Goal: Task Accomplishment & Management: Use online tool/utility

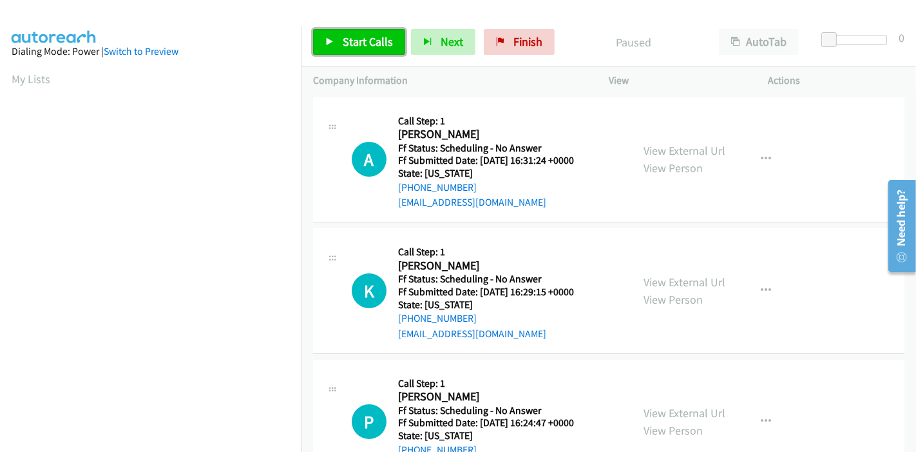
click at [357, 35] on span "Start Calls" at bounding box center [368, 41] width 50 height 15
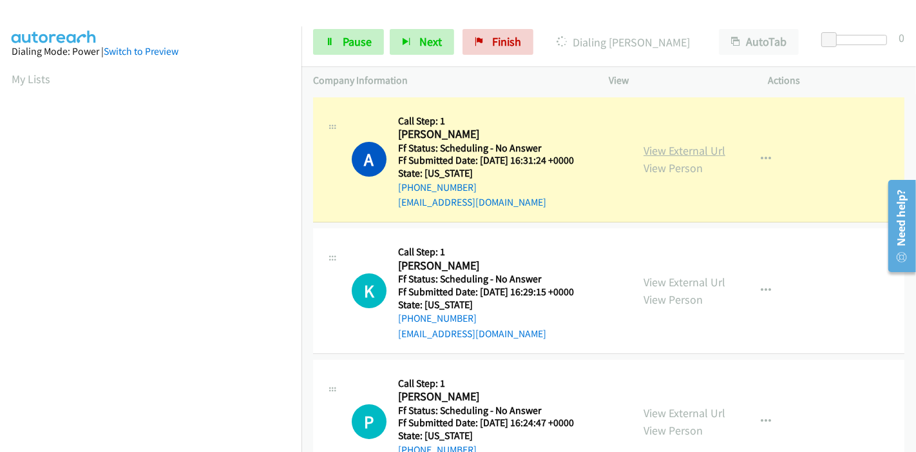
click at [684, 153] on link "View External Url" at bounding box center [684, 150] width 82 height 15
click at [350, 53] on link "Pause" at bounding box center [348, 42] width 71 height 26
click at [359, 43] on span "Pause" at bounding box center [357, 41] width 29 height 15
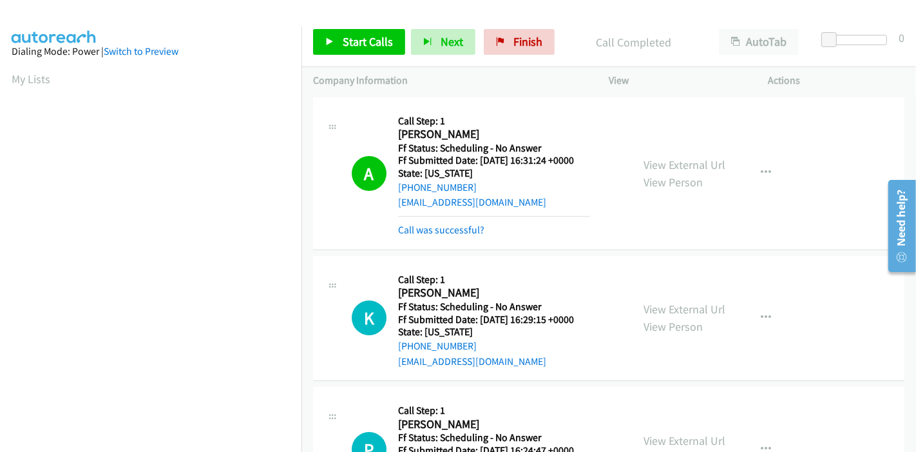
scroll to position [272, 0]
click at [378, 37] on span "Start Calls" at bounding box center [368, 41] width 50 height 15
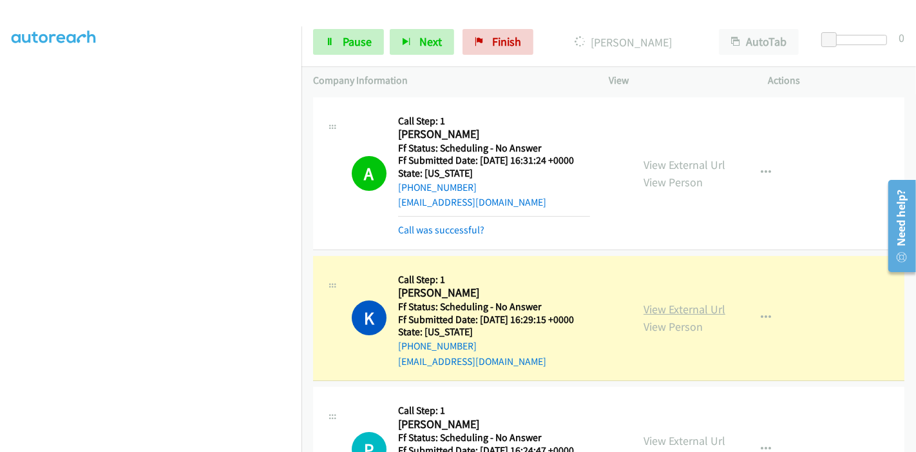
click at [698, 307] on link "View External Url" at bounding box center [684, 308] width 82 height 15
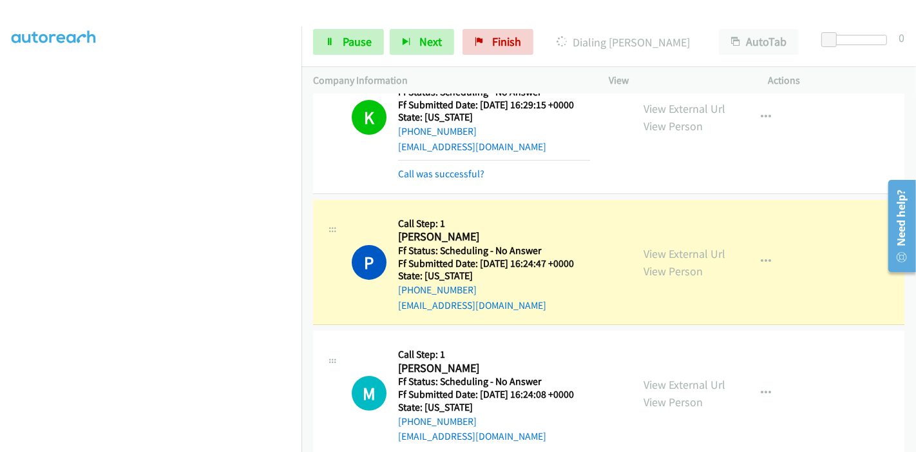
scroll to position [286, 0]
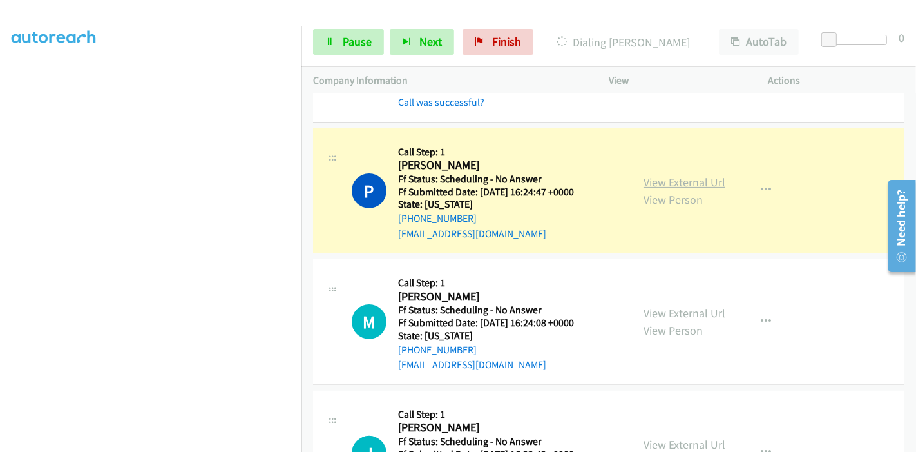
click at [662, 176] on link "View External Url" at bounding box center [684, 182] width 82 height 15
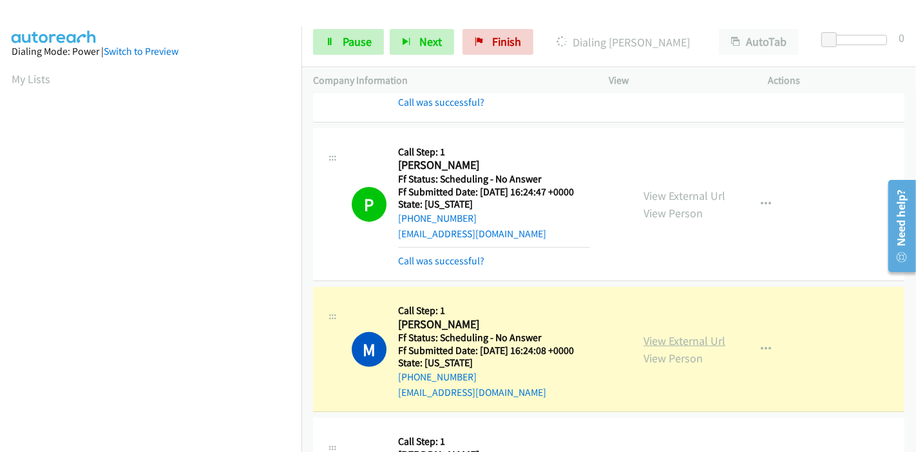
click at [666, 343] on link "View External Url" at bounding box center [684, 340] width 82 height 15
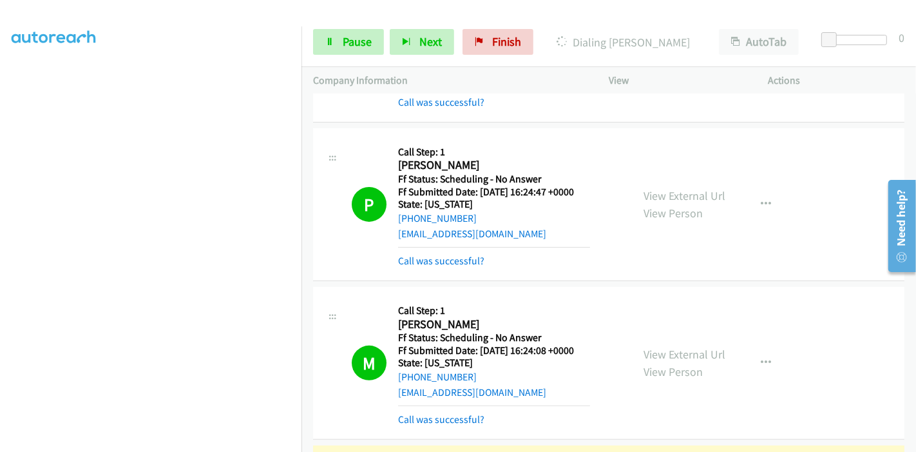
scroll to position [500, 0]
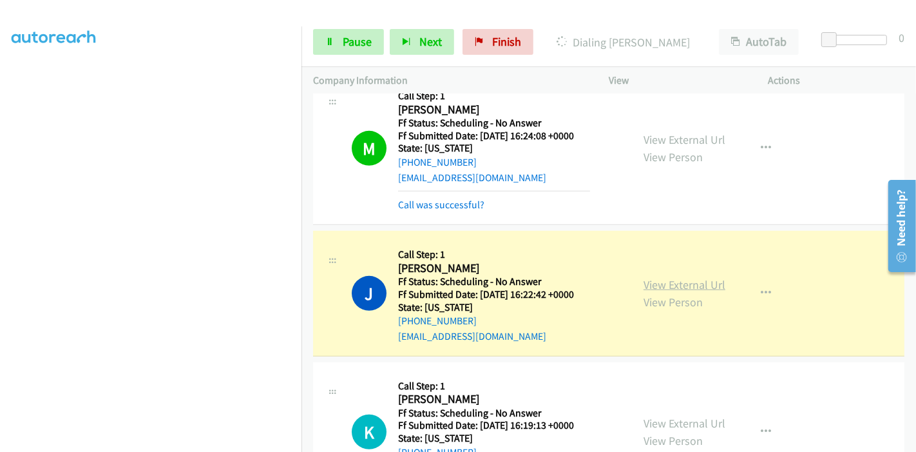
click at [672, 278] on link "View External Url" at bounding box center [684, 284] width 82 height 15
click at [346, 36] on span "Pause" at bounding box center [357, 41] width 29 height 15
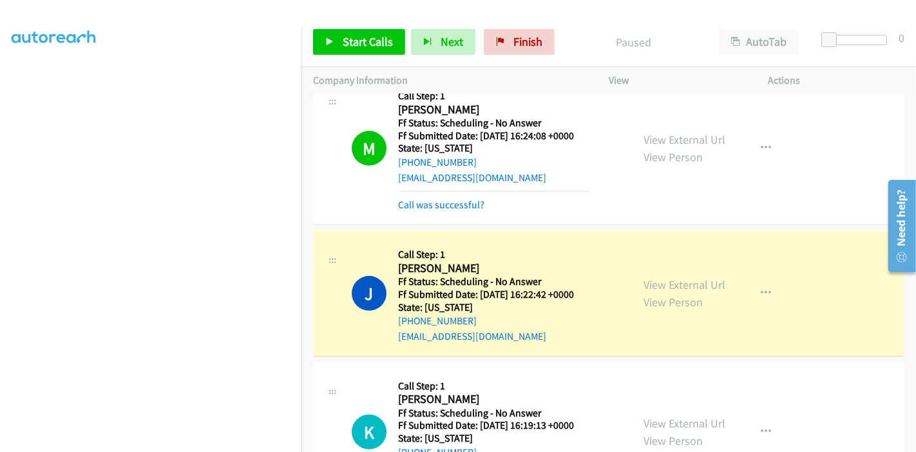
scroll to position [0, 0]
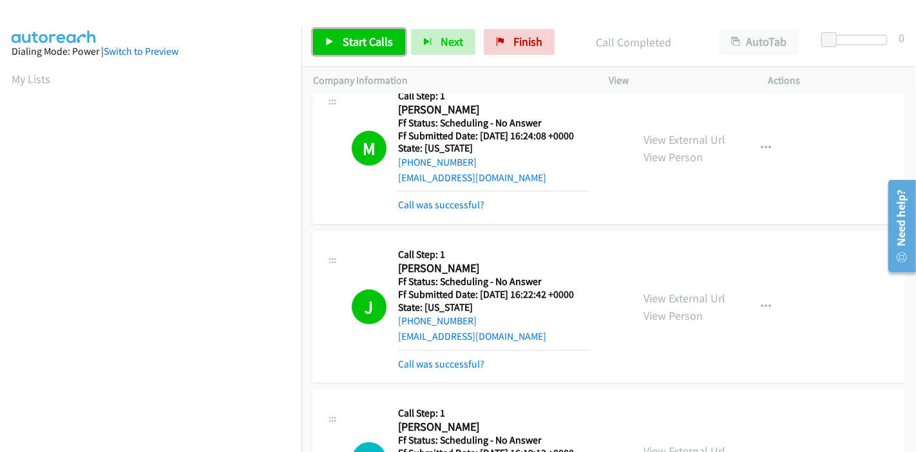
click at [351, 43] on span "Start Calls" at bounding box center [368, 41] width 50 height 15
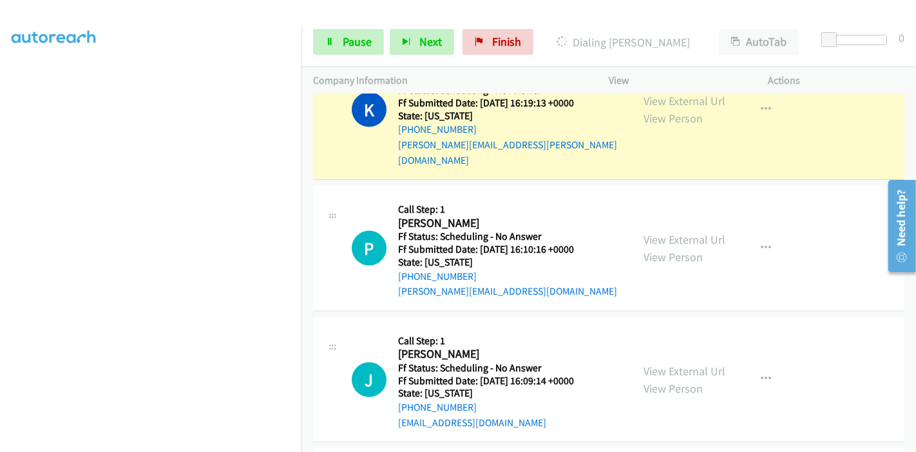
scroll to position [787, 0]
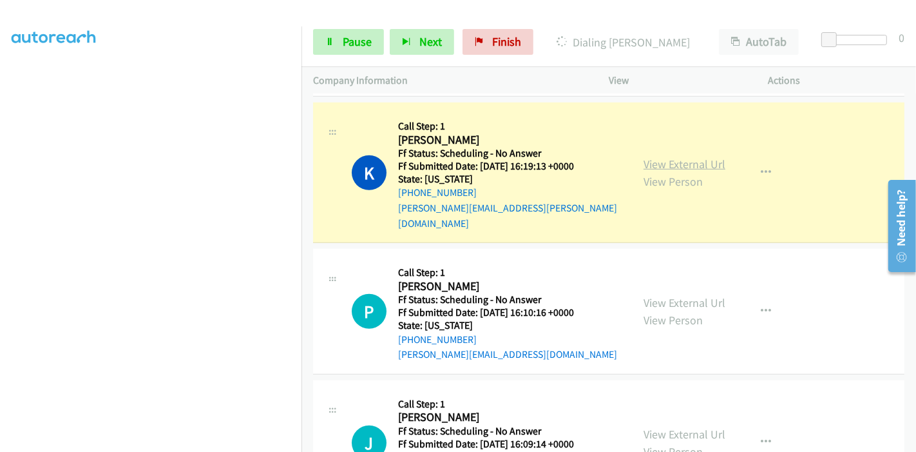
click at [709, 157] on link "View External Url" at bounding box center [684, 164] width 82 height 15
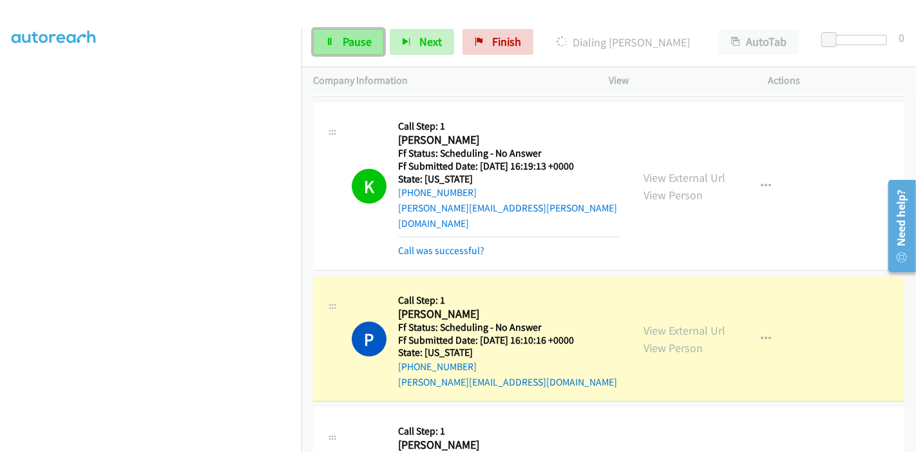
click at [348, 48] on span "Pause" at bounding box center [357, 41] width 29 height 15
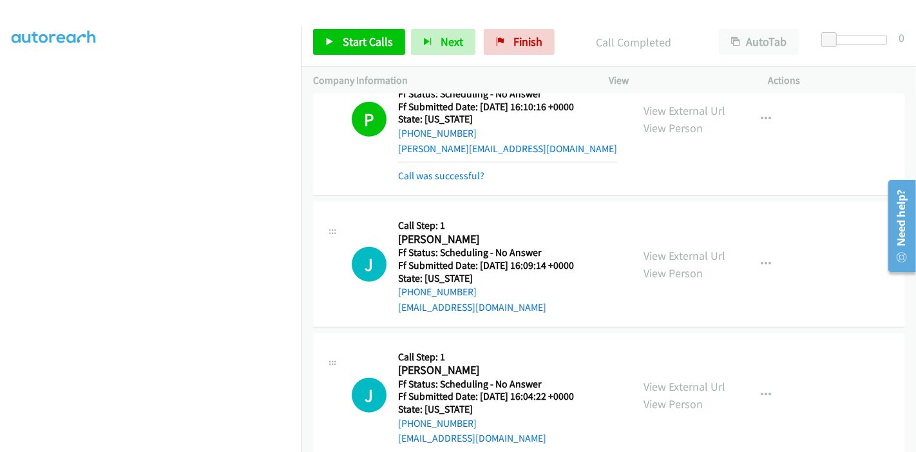
scroll to position [1002, 0]
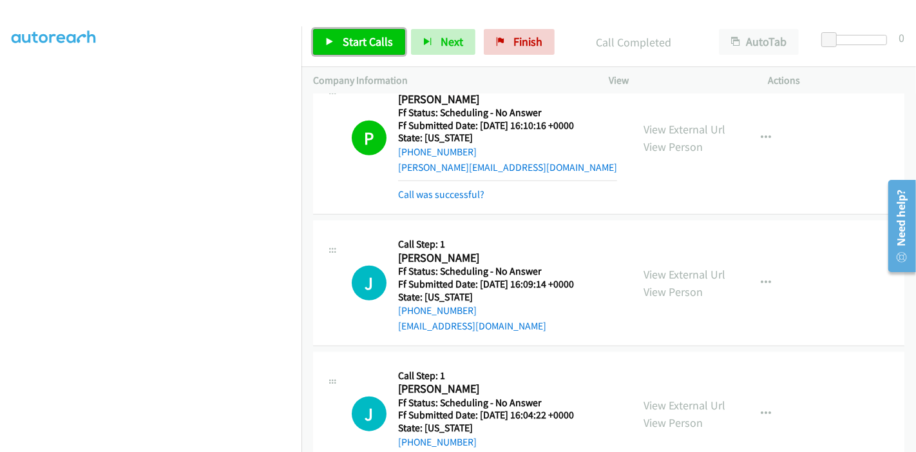
click at [372, 32] on link "Start Calls" at bounding box center [359, 42] width 92 height 26
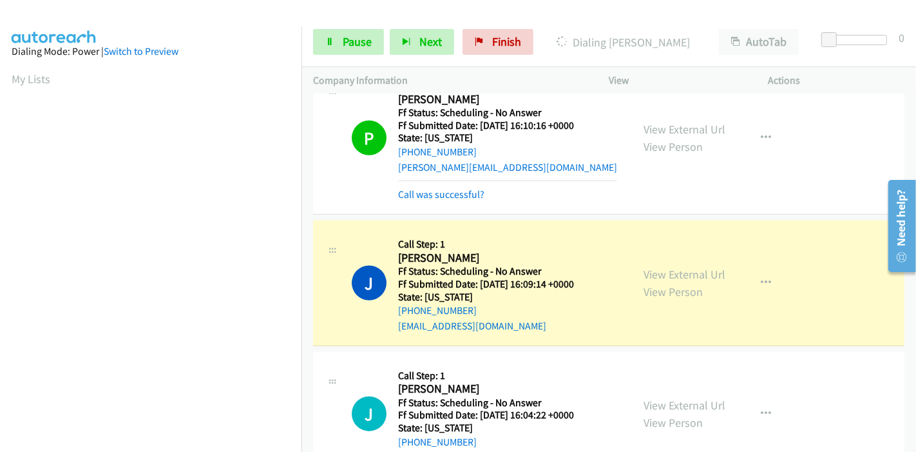
scroll to position [272, 0]
click at [348, 45] on span "Pause" at bounding box center [357, 41] width 29 height 15
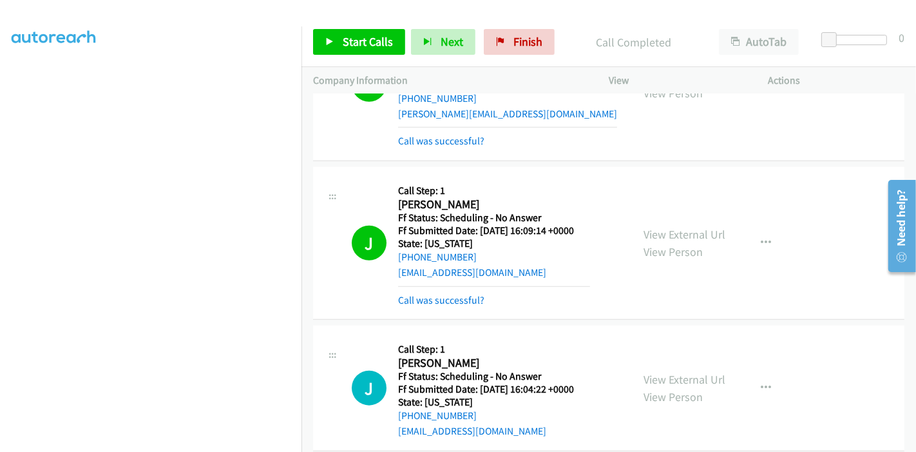
scroll to position [1073, 0]
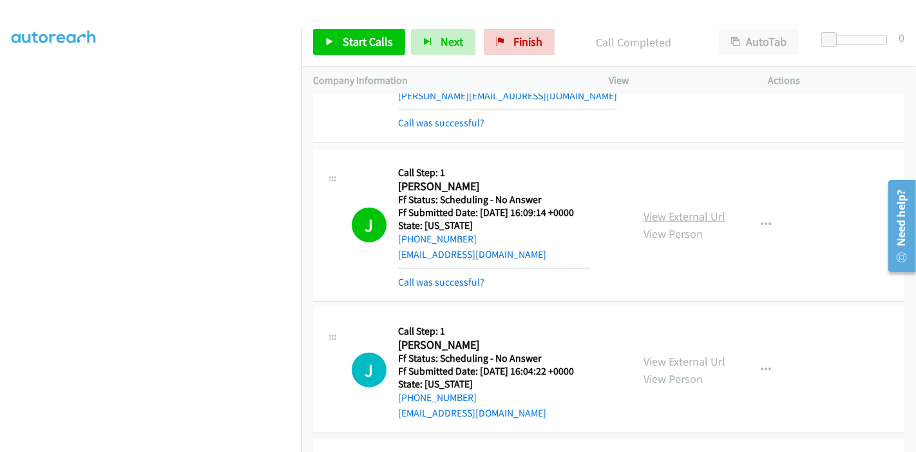
click at [709, 209] on link "View External Url" at bounding box center [684, 216] width 82 height 15
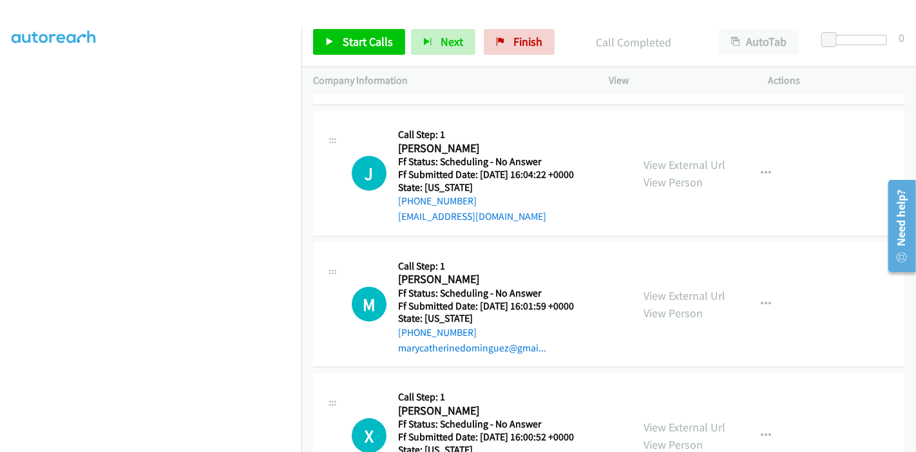
scroll to position [1288, 0]
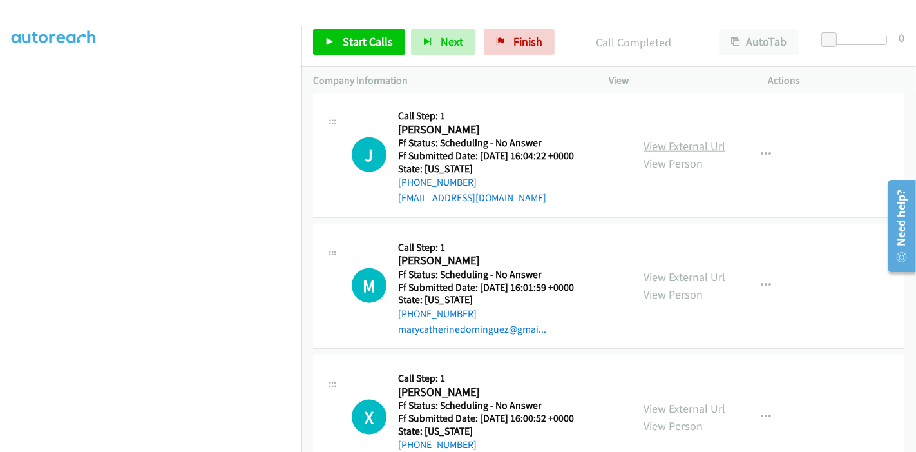
click at [654, 138] on link "View External Url" at bounding box center [684, 145] width 82 height 15
click at [366, 32] on link "Start Calls" at bounding box center [359, 42] width 92 height 26
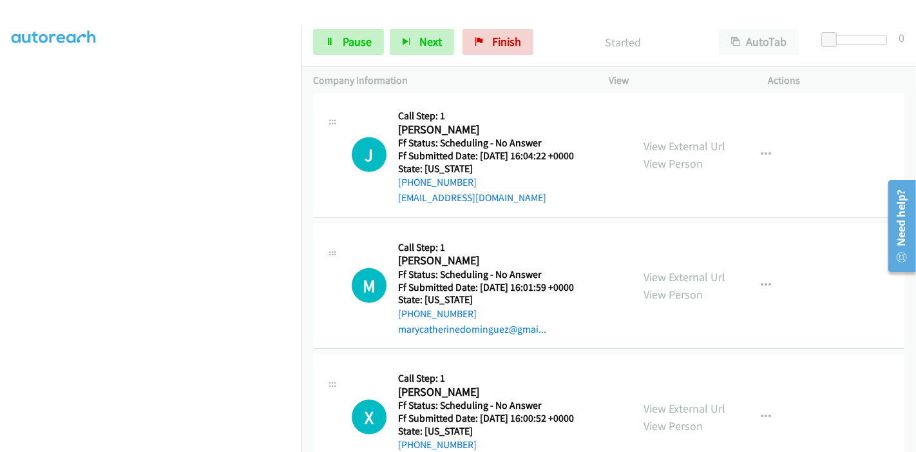
scroll to position [200, 0]
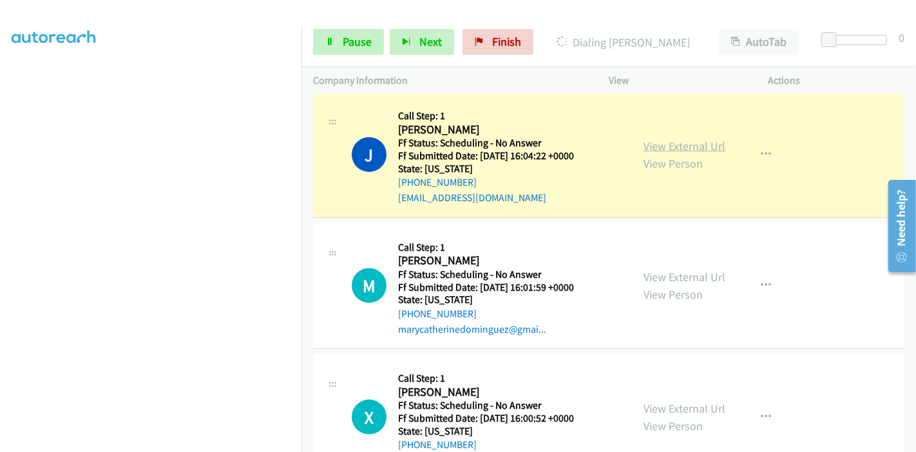
click at [688, 138] on link "View External Url" at bounding box center [684, 145] width 82 height 15
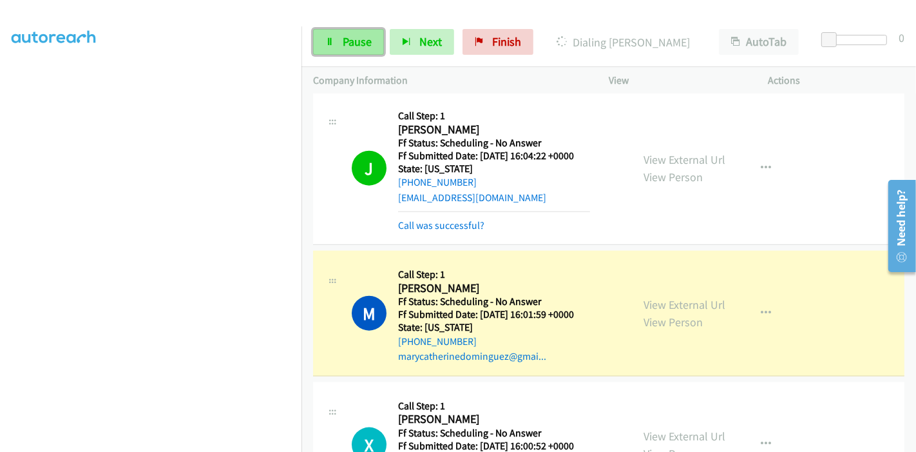
click at [356, 41] on span "Pause" at bounding box center [357, 41] width 29 height 15
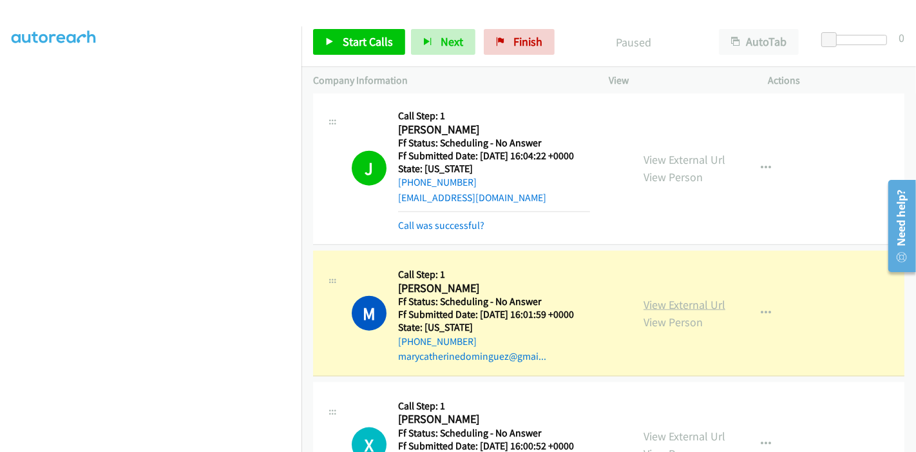
click at [651, 297] on link "View External Url" at bounding box center [684, 304] width 82 height 15
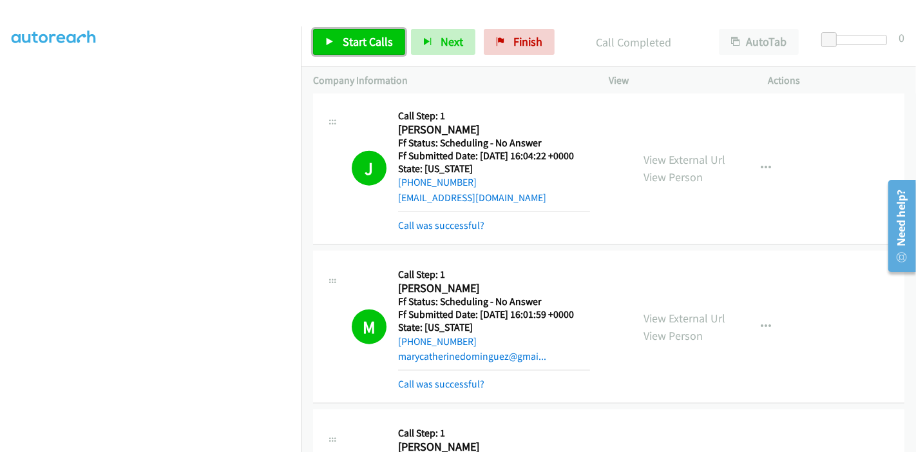
click at [347, 41] on span "Start Calls" at bounding box center [368, 41] width 50 height 15
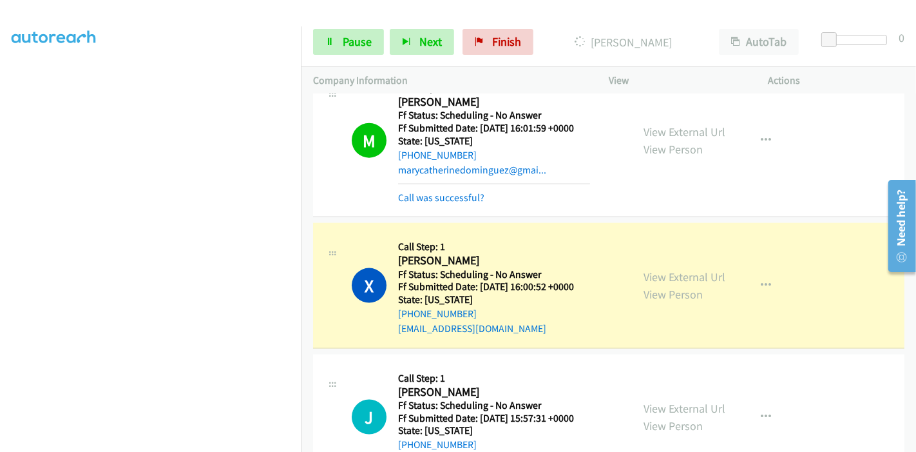
scroll to position [1503, 0]
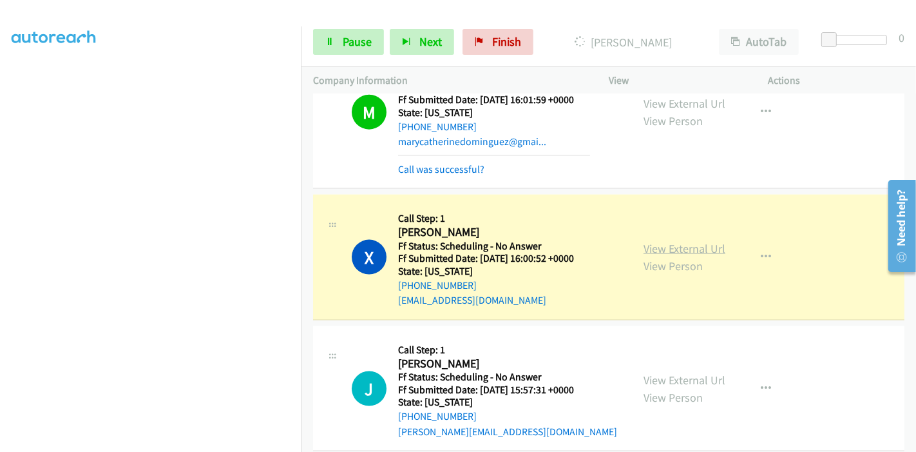
click at [645, 241] on link "View External Url" at bounding box center [684, 248] width 82 height 15
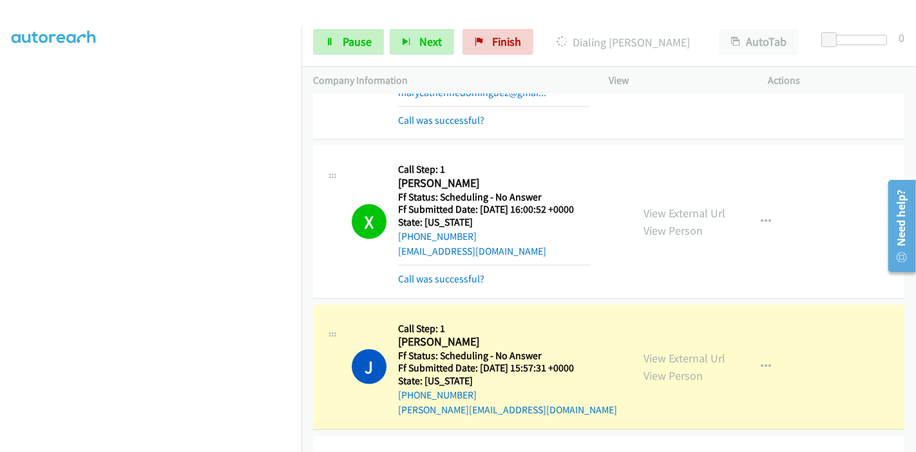
scroll to position [1574, 0]
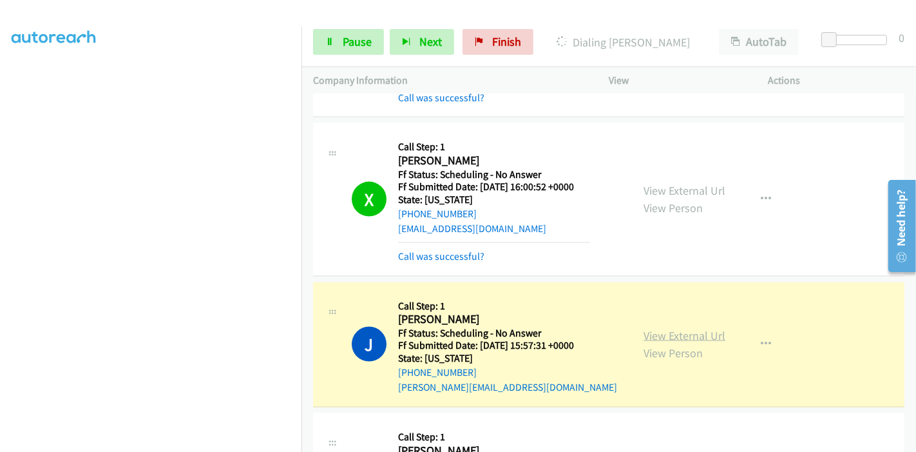
click at [649, 328] on link "View External Url" at bounding box center [684, 335] width 82 height 15
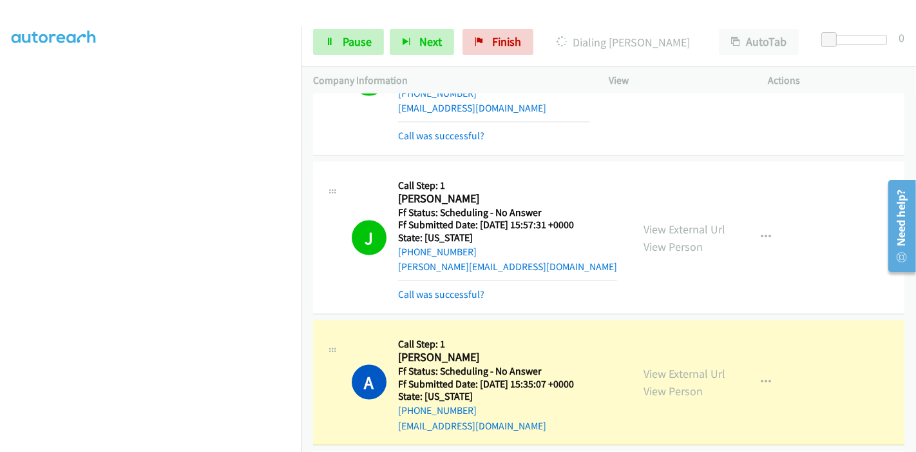
scroll to position [1789, 0]
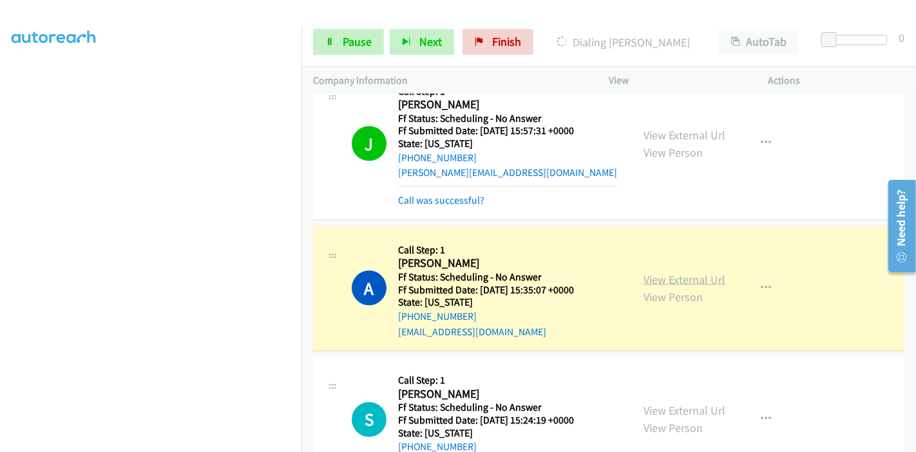
click at [647, 272] on link "View External Url" at bounding box center [684, 279] width 82 height 15
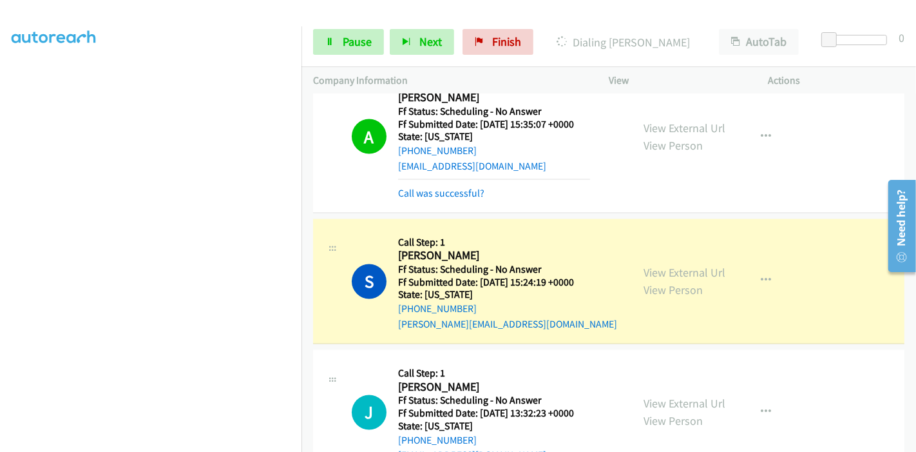
scroll to position [2004, 0]
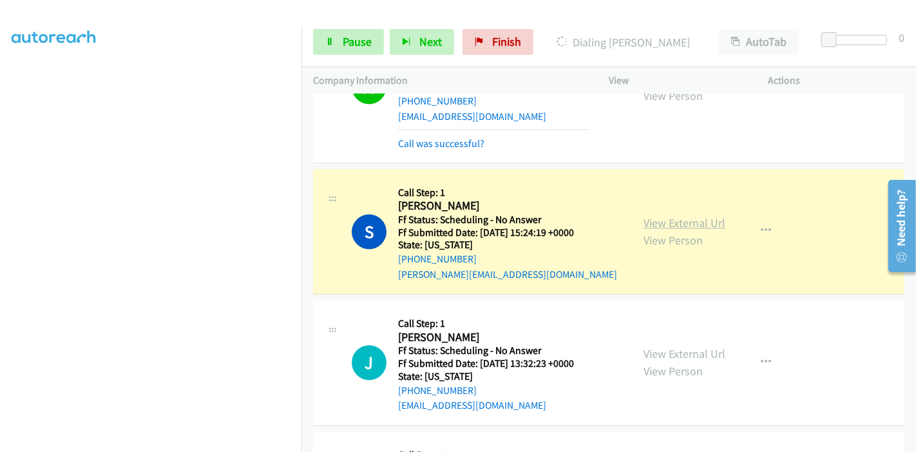
click at [653, 216] on link "View External Url" at bounding box center [684, 223] width 82 height 15
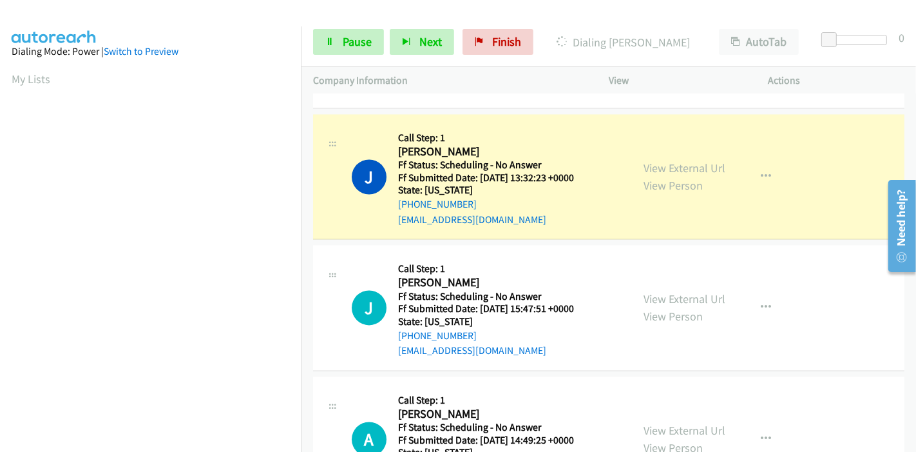
scroll to position [2218, 0]
click at [643, 160] on link "View External Url" at bounding box center [684, 167] width 82 height 15
click at [343, 36] on span "Pause" at bounding box center [357, 41] width 29 height 15
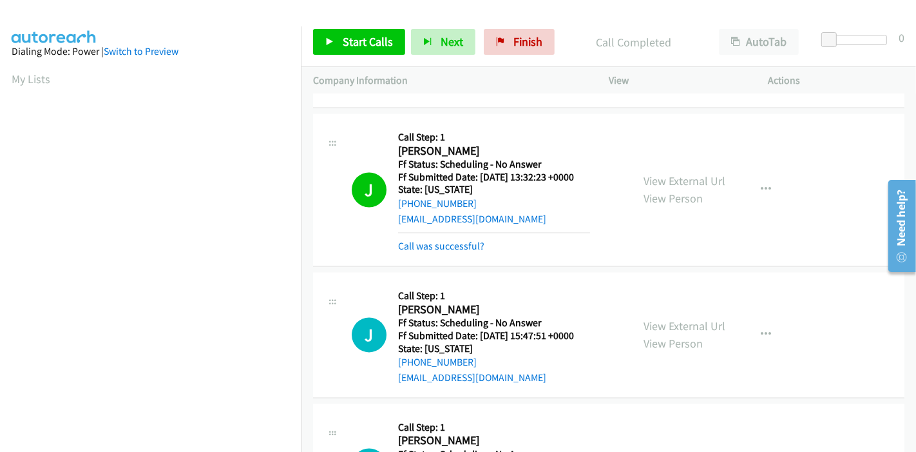
scroll to position [272, 0]
click at [343, 35] on span "Start Calls" at bounding box center [368, 41] width 50 height 15
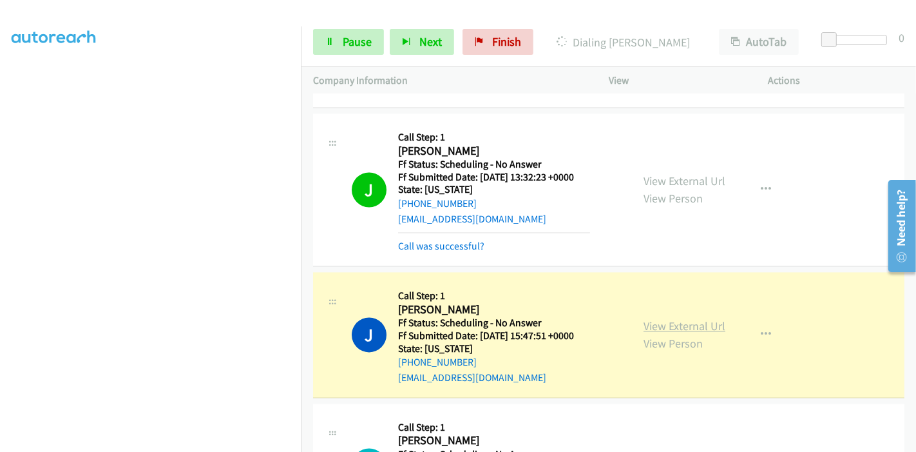
click at [651, 318] on link "View External Url" at bounding box center [684, 325] width 82 height 15
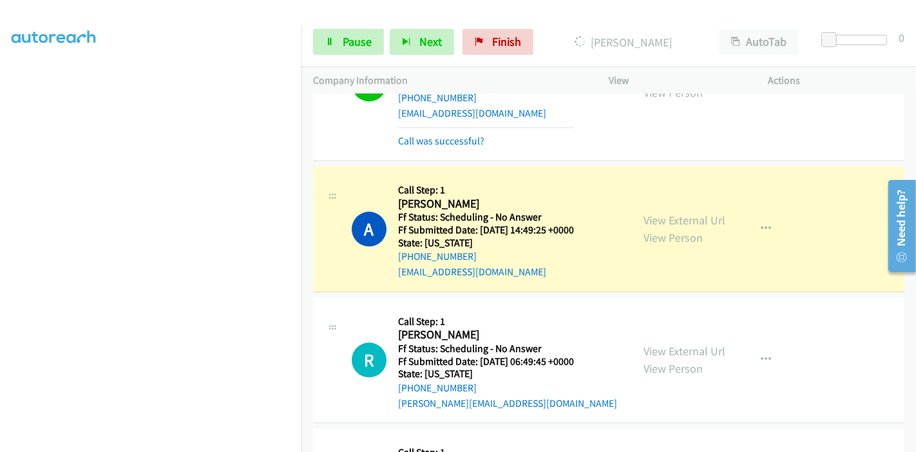
scroll to position [2504, 0]
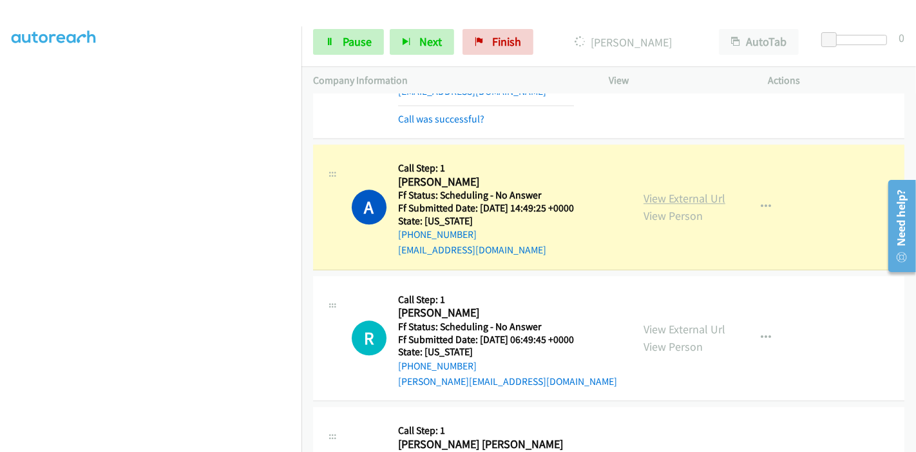
click at [689, 191] on link "View External Url" at bounding box center [684, 198] width 82 height 15
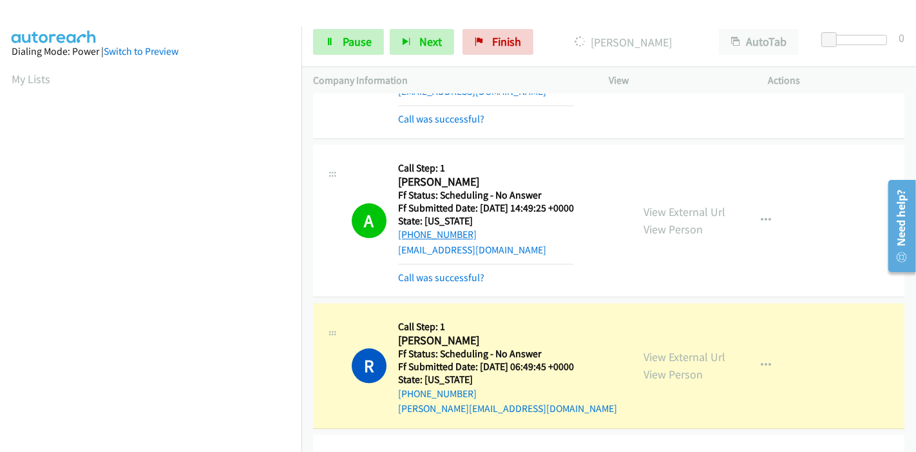
scroll to position [272, 0]
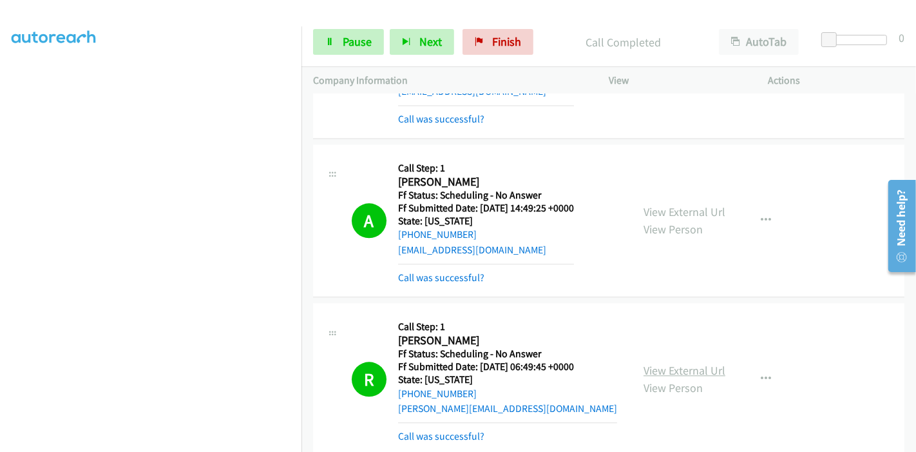
click at [643, 363] on link "View External Url" at bounding box center [684, 370] width 82 height 15
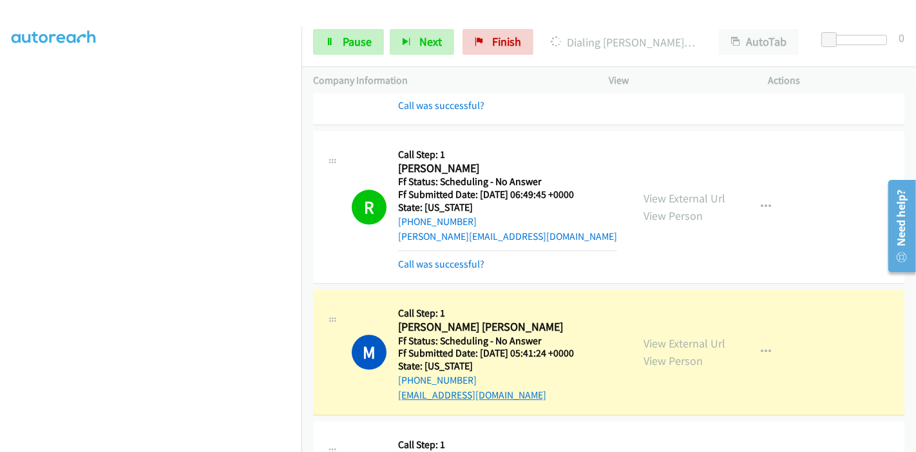
scroll to position [2719, 0]
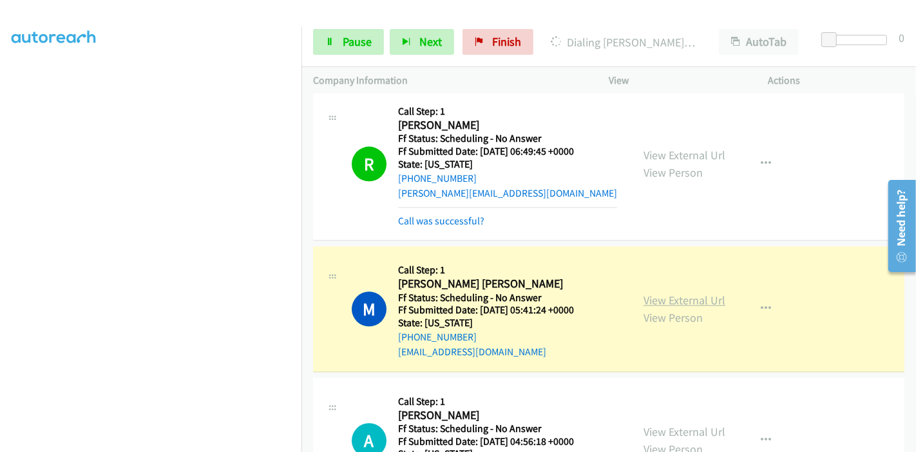
click at [649, 292] on link "View External Url" at bounding box center [684, 299] width 82 height 15
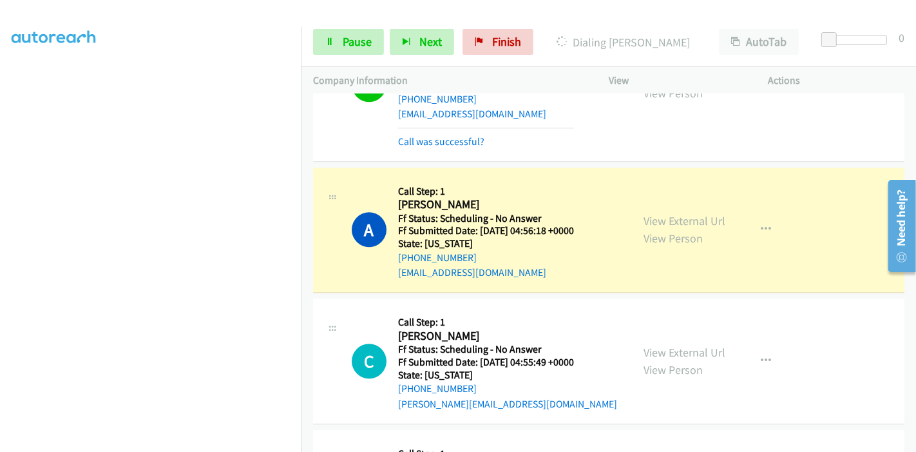
scroll to position [3005, 0]
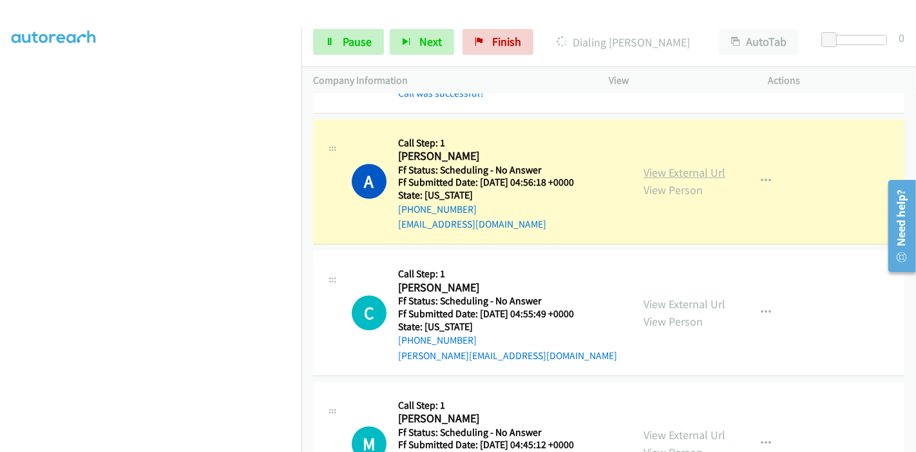
click at [700, 165] on link "View External Url" at bounding box center [684, 172] width 82 height 15
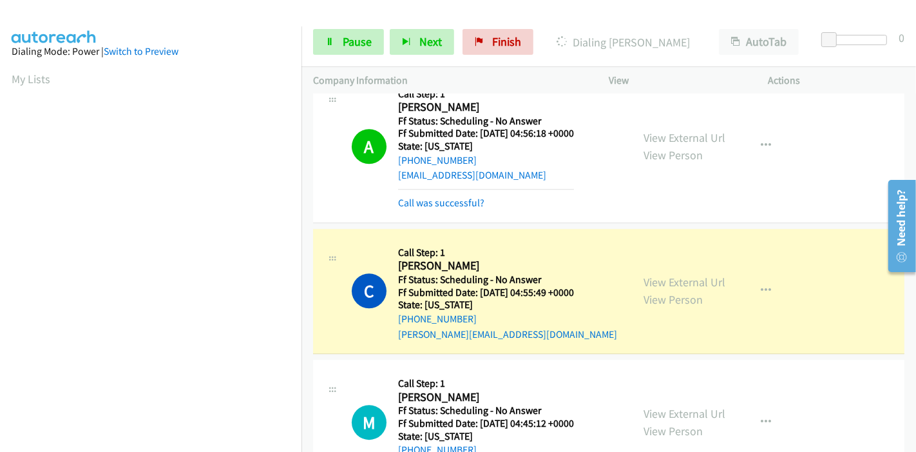
scroll to position [3077, 0]
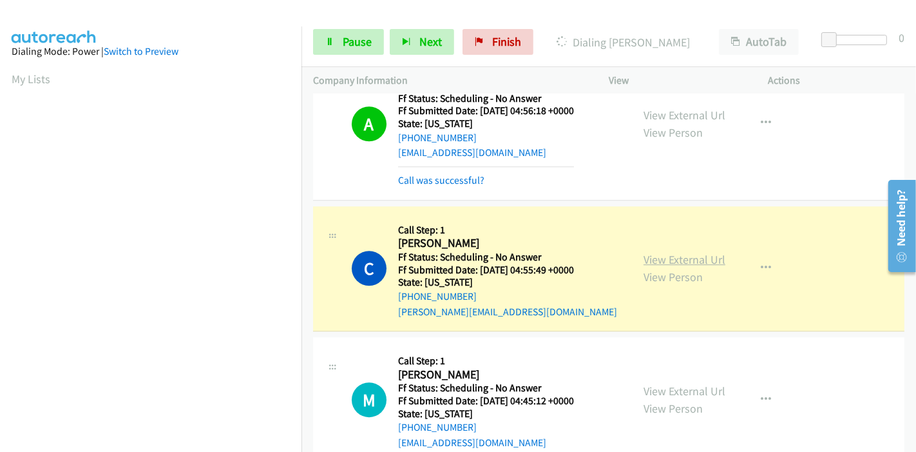
click at [661, 252] on link "View External Url" at bounding box center [684, 259] width 82 height 15
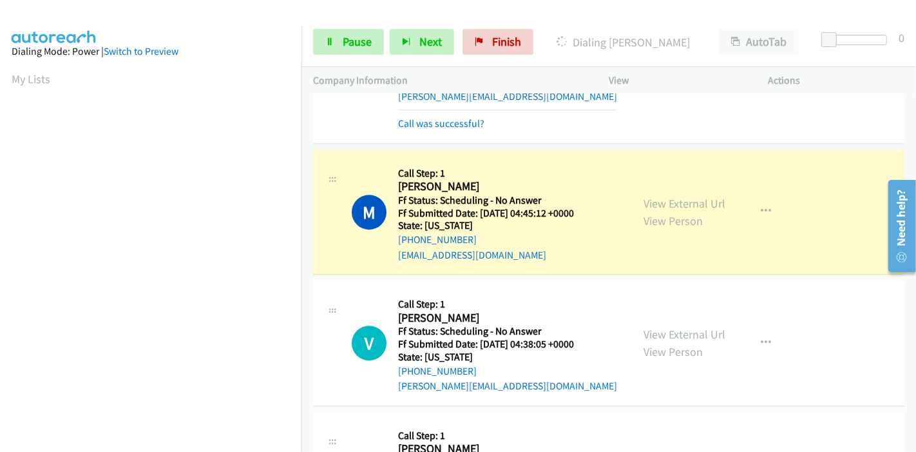
scroll to position [272, 0]
click at [643, 196] on link "View External Url" at bounding box center [684, 203] width 82 height 15
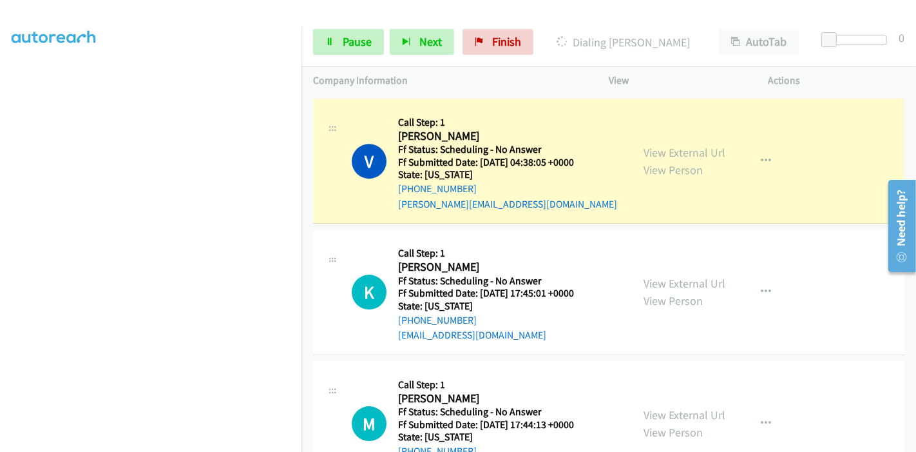
scroll to position [3507, 0]
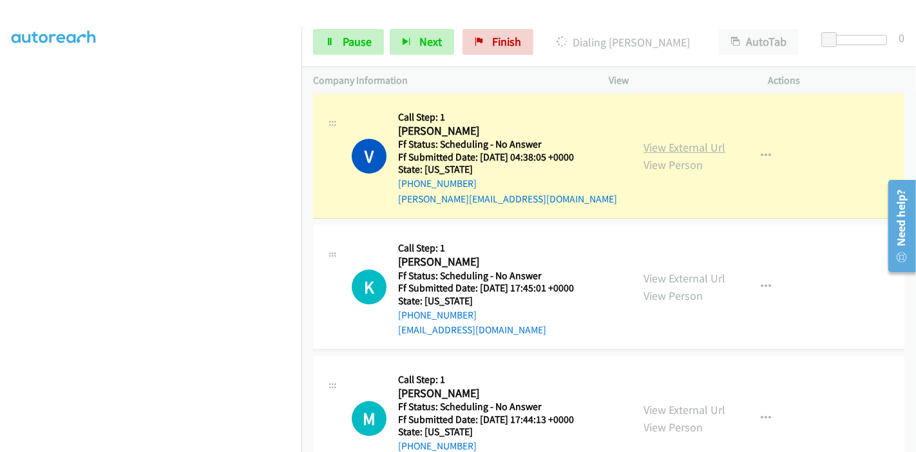
click at [669, 140] on link "View External Url" at bounding box center [684, 147] width 82 height 15
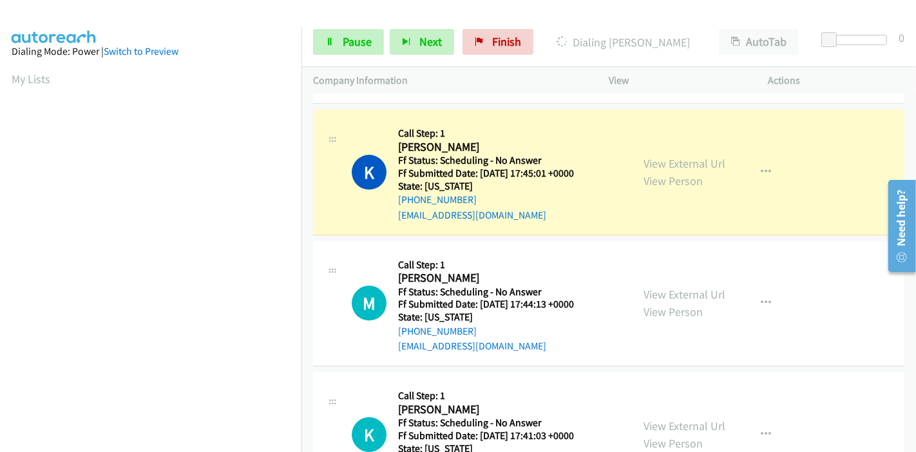
scroll to position [3650, 0]
click at [672, 155] on link "View External Url" at bounding box center [684, 162] width 82 height 15
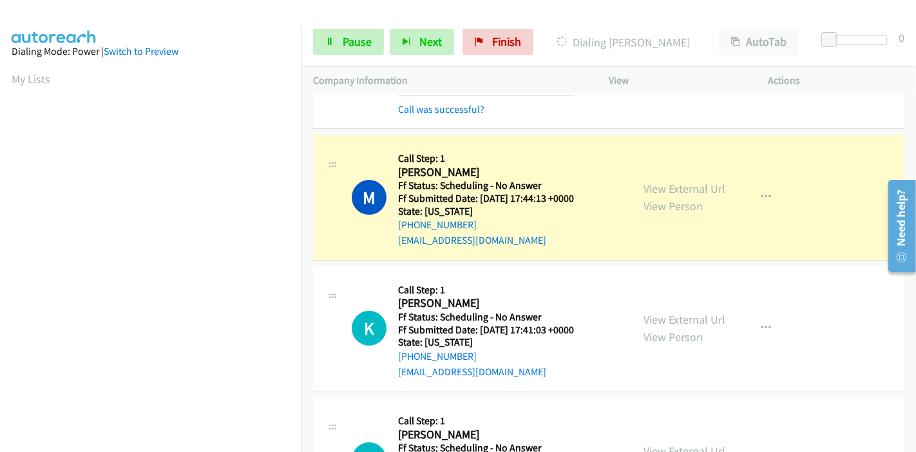
scroll to position [3793, 0]
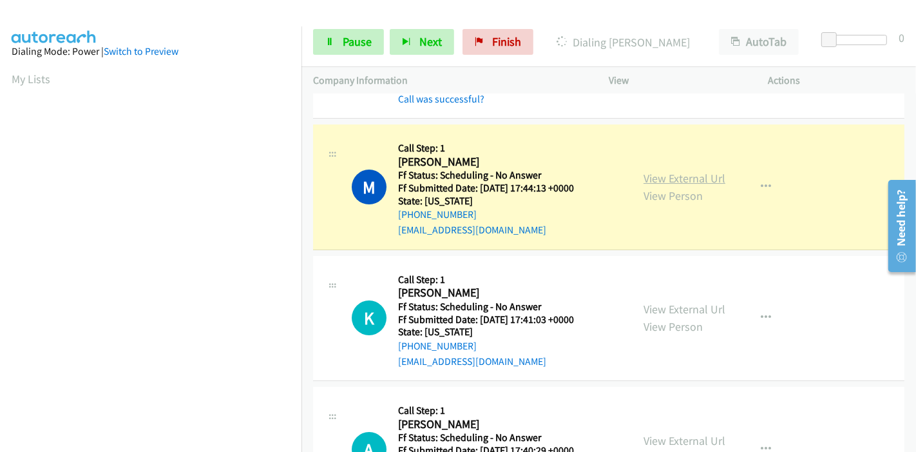
click at [647, 171] on link "View External Url" at bounding box center [684, 178] width 82 height 15
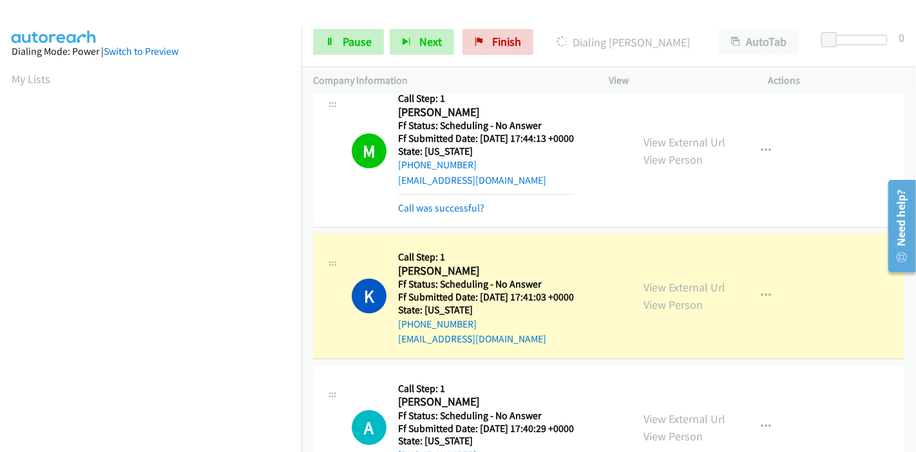
scroll to position [3865, 0]
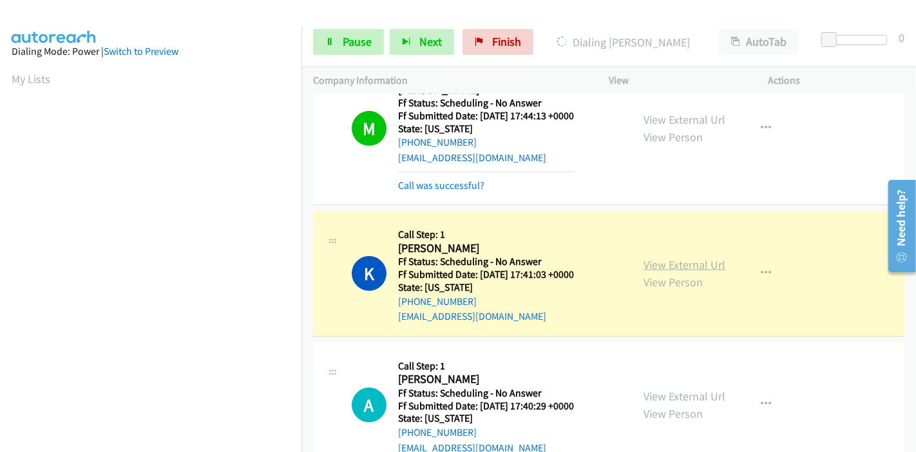
click at [669, 257] on link "View External Url" at bounding box center [684, 264] width 82 height 15
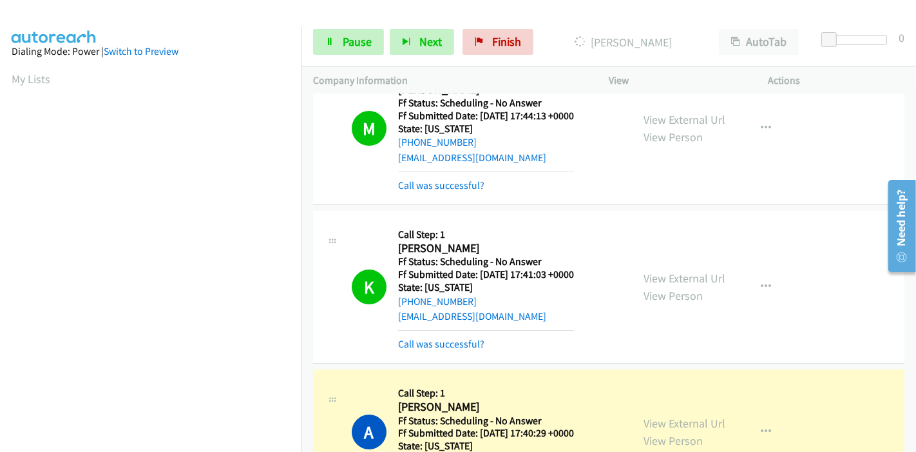
scroll to position [4079, 0]
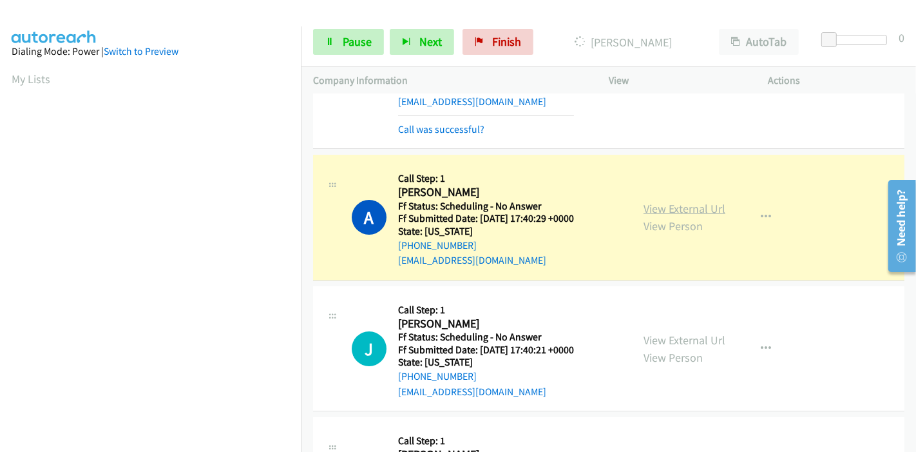
click at [700, 201] on link "View External Url" at bounding box center [684, 208] width 82 height 15
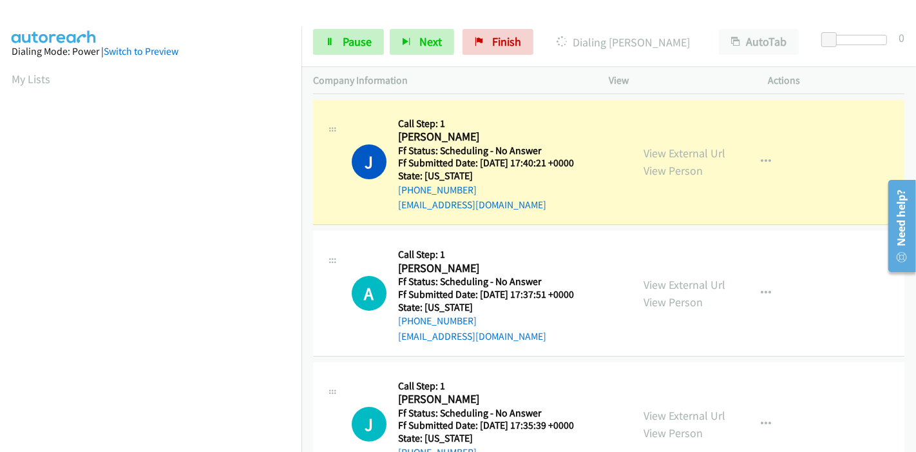
scroll to position [4294, 0]
click at [709, 145] on link "View External Url" at bounding box center [684, 152] width 82 height 15
click at [333, 55] on div "Start Calls Pause Next Finish Dialing Jennifer AutoTab AutoTab 0" at bounding box center [608, 42] width 614 height 50
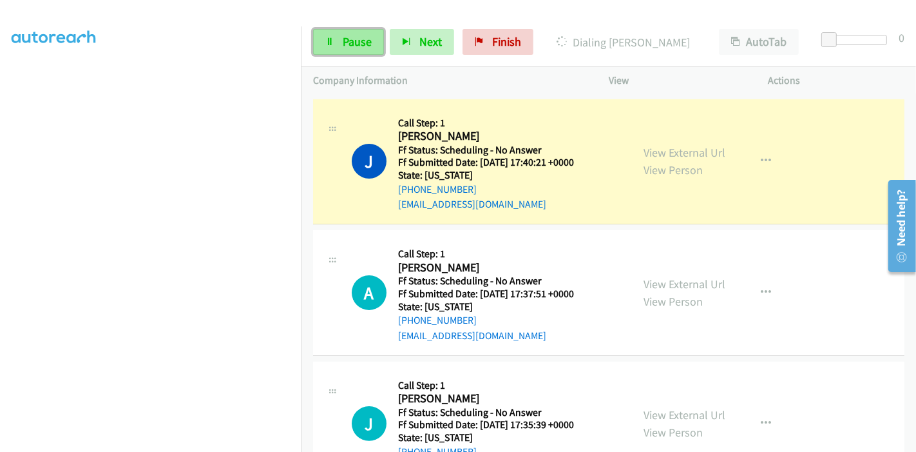
click at [333, 52] on link "Pause" at bounding box center [348, 42] width 71 height 26
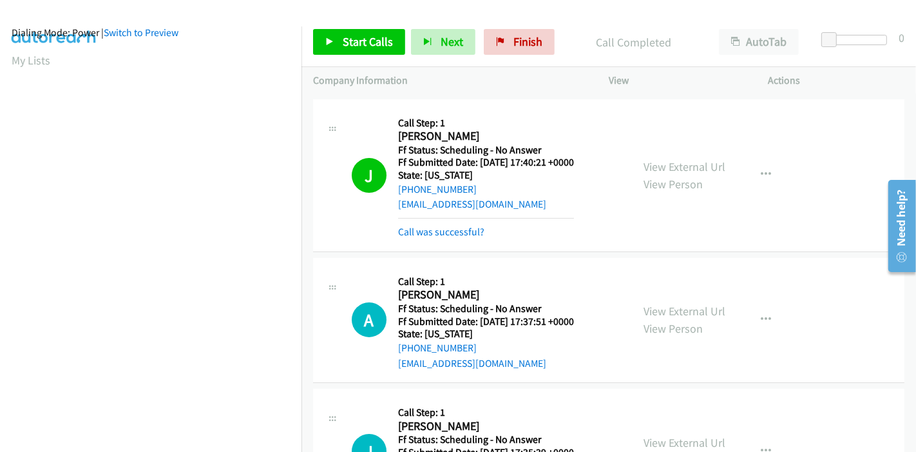
scroll to position [71, 0]
click at [411, 29] on link "Pause" at bounding box center [423, 36] width 25 height 14
click at [388, 41] on span "Start Calls" at bounding box center [368, 41] width 50 height 15
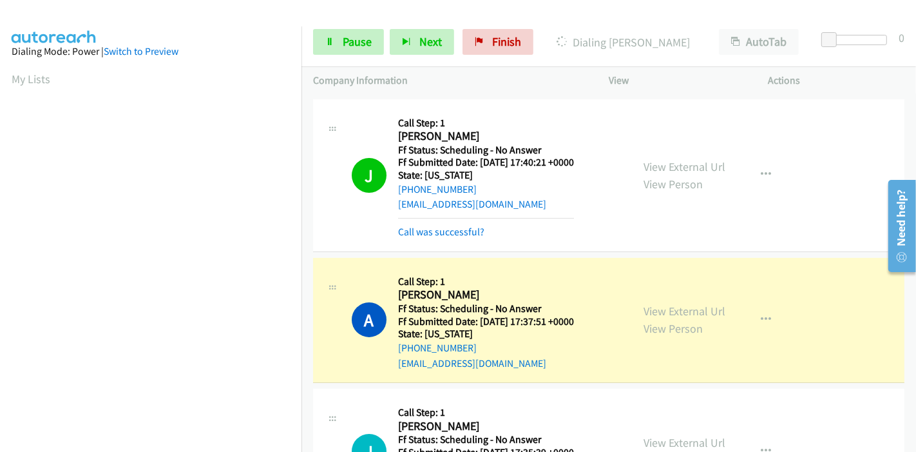
scroll to position [272, 0]
click at [643, 303] on link "View External Url" at bounding box center [684, 310] width 82 height 15
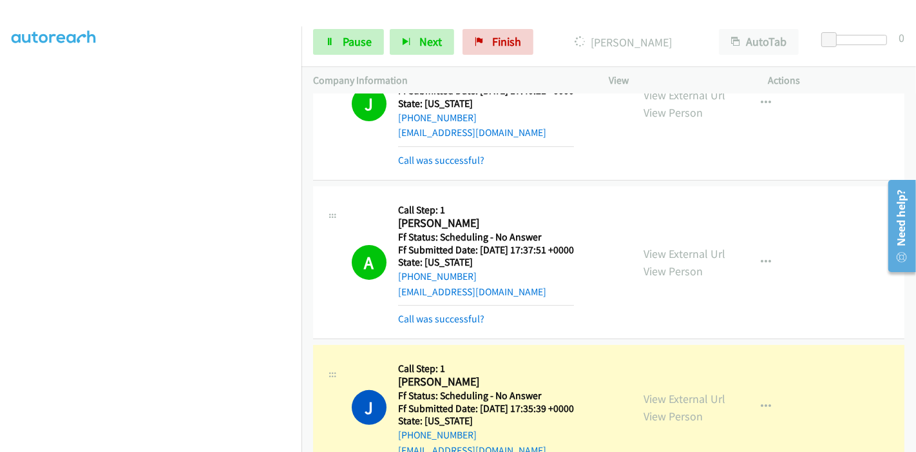
scroll to position [4509, 0]
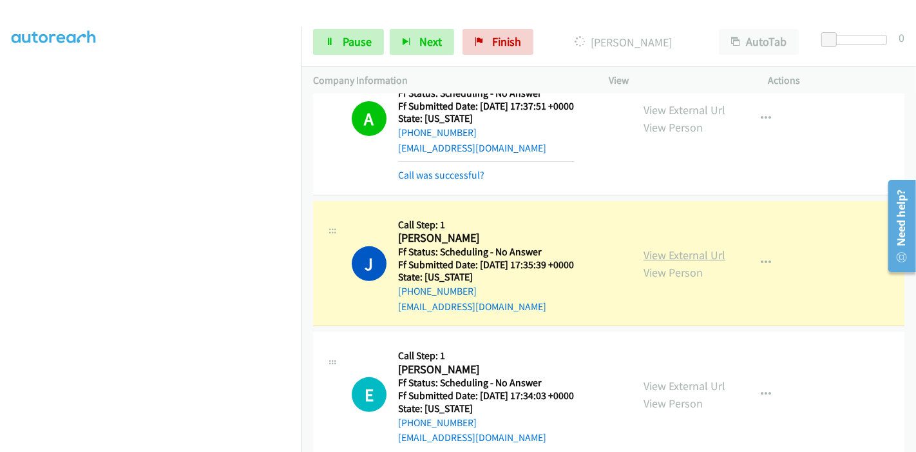
click at [692, 247] on link "View External Url" at bounding box center [684, 254] width 82 height 15
click at [329, 40] on icon at bounding box center [329, 42] width 9 height 9
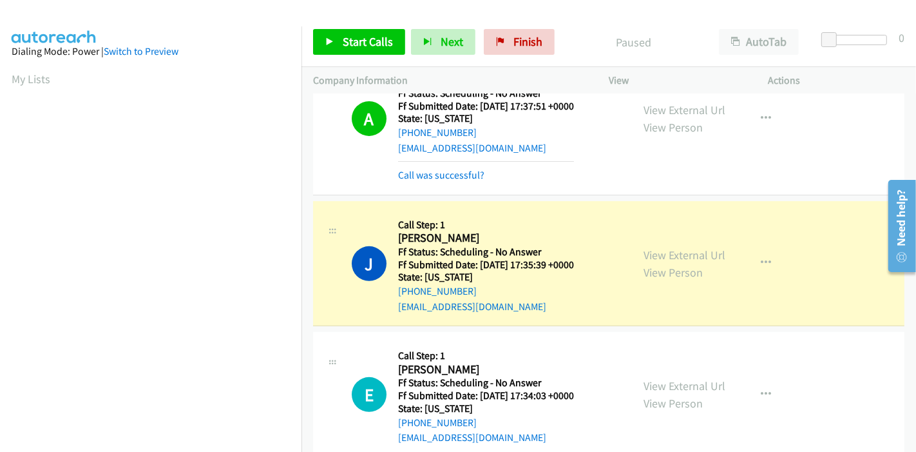
scroll to position [272, 0]
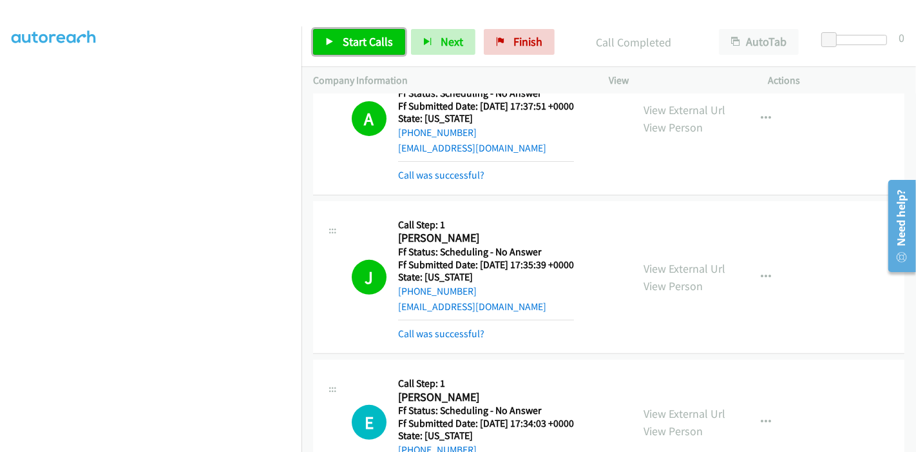
click at [340, 43] on link "Start Calls" at bounding box center [359, 42] width 92 height 26
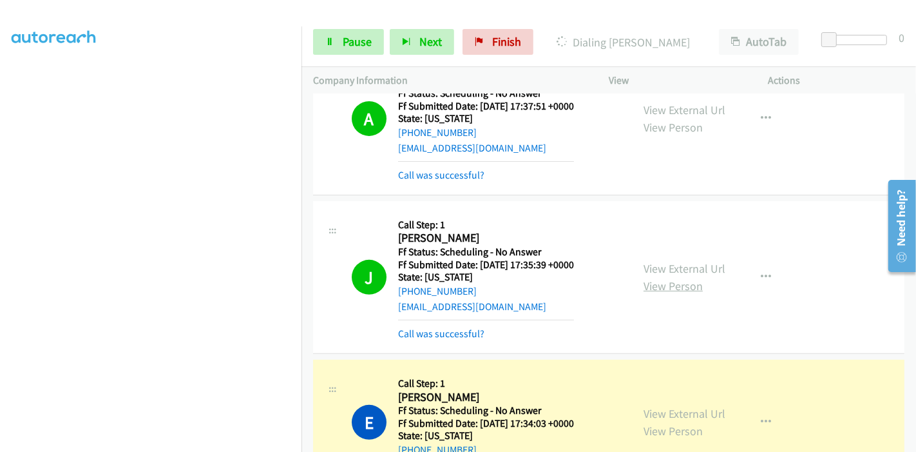
scroll to position [4652, 0]
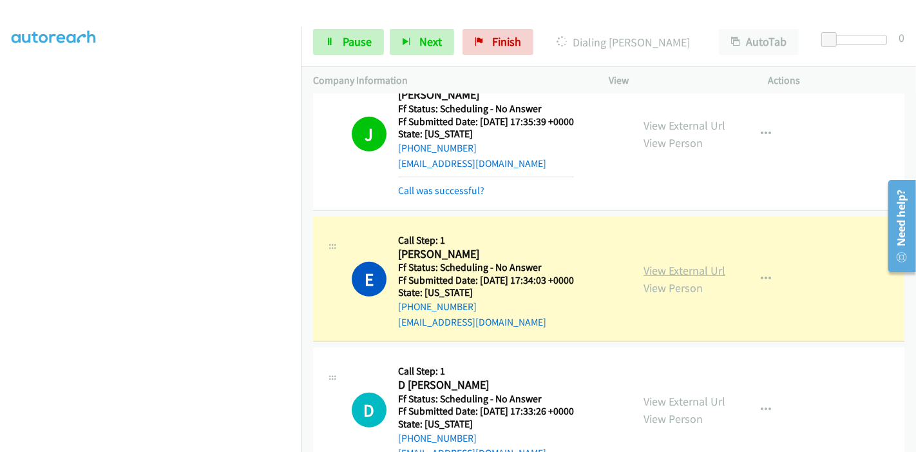
click at [649, 263] on link "View External Url" at bounding box center [684, 270] width 82 height 15
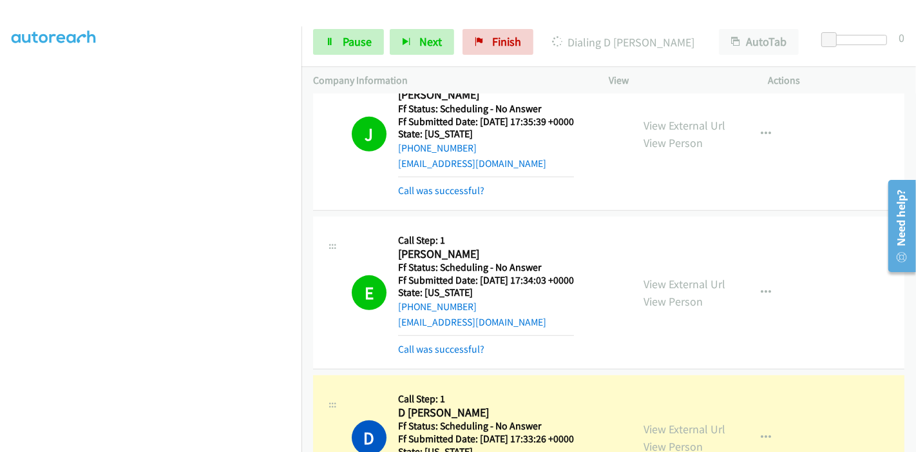
scroll to position [4866, 0]
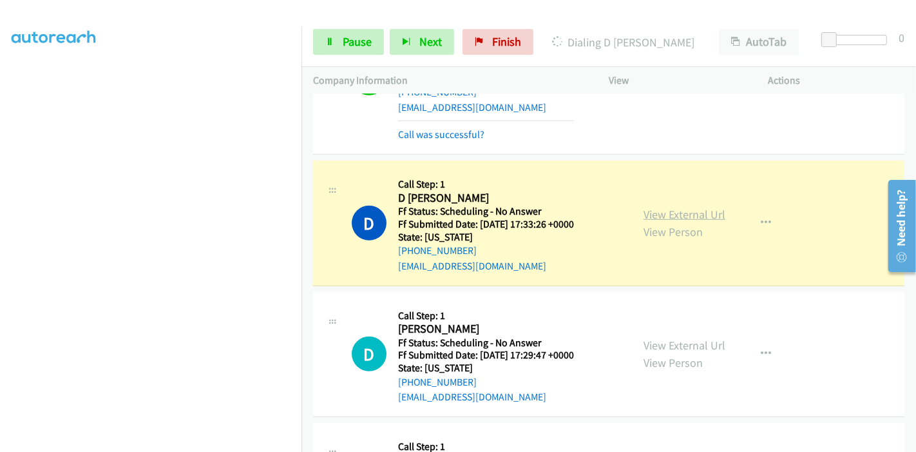
click at [709, 207] on link "View External Url" at bounding box center [684, 214] width 82 height 15
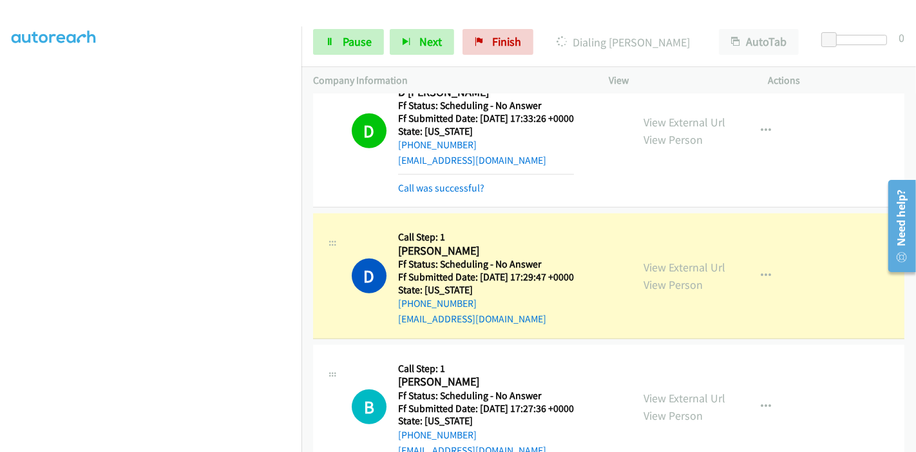
scroll to position [5081, 0]
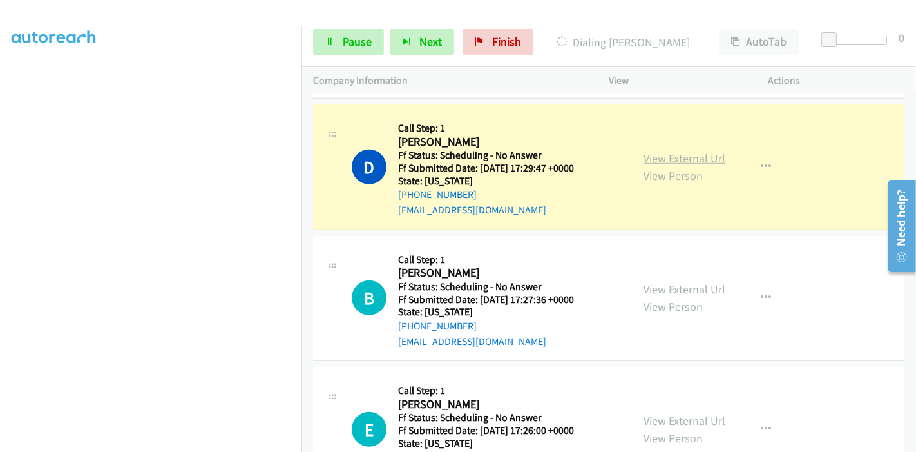
click at [700, 151] on link "View External Url" at bounding box center [684, 158] width 82 height 15
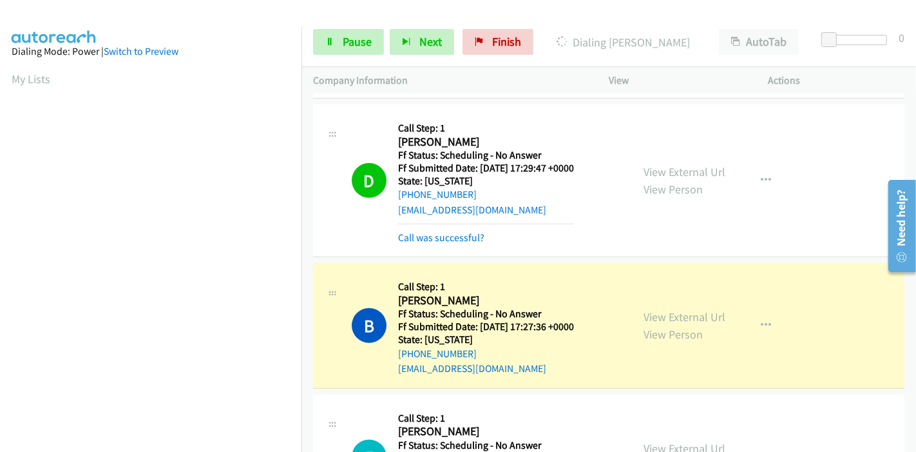
scroll to position [5153, 0]
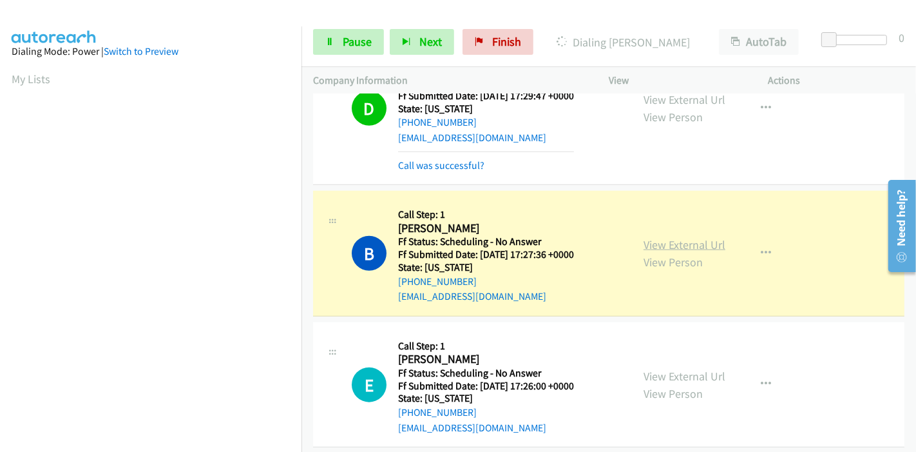
click at [709, 237] on link "View External Url" at bounding box center [684, 244] width 82 height 15
click at [359, 31] on link "Pause" at bounding box center [348, 42] width 71 height 26
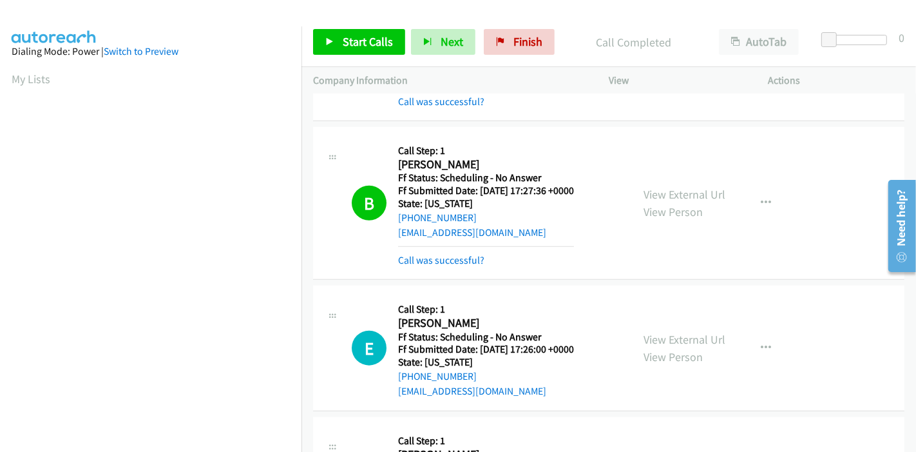
scroll to position [5296, 0]
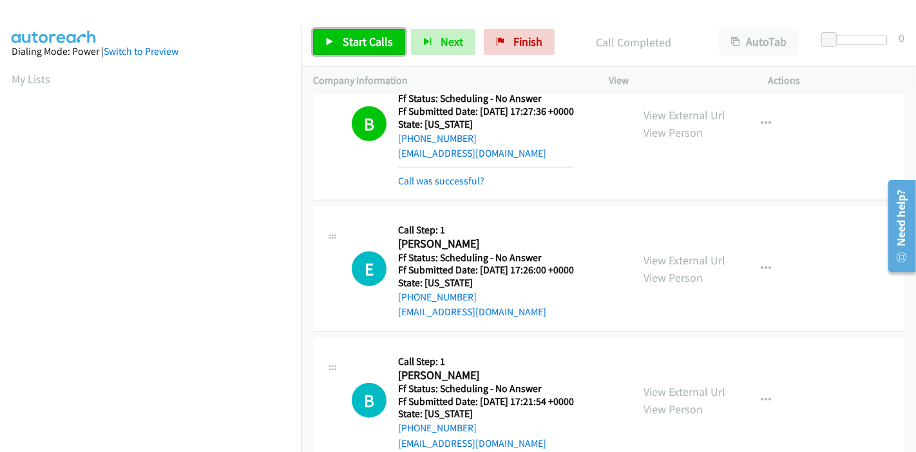
click at [348, 41] on span "Start Calls" at bounding box center [368, 41] width 50 height 15
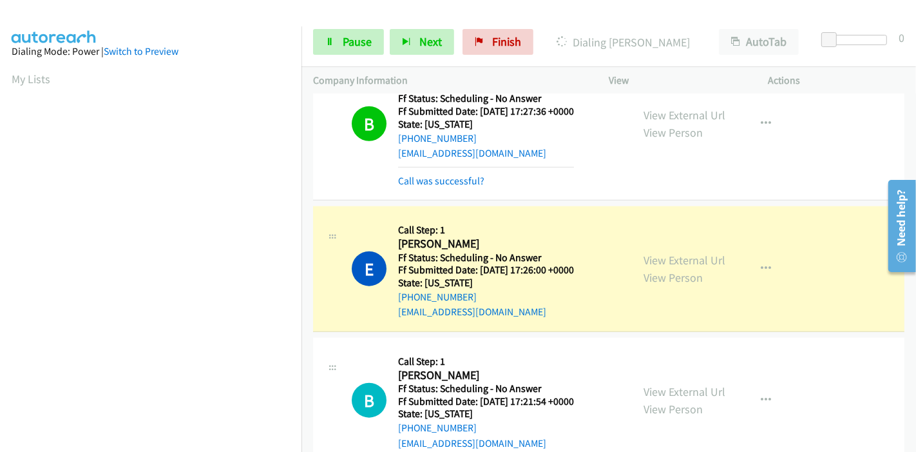
scroll to position [272, 0]
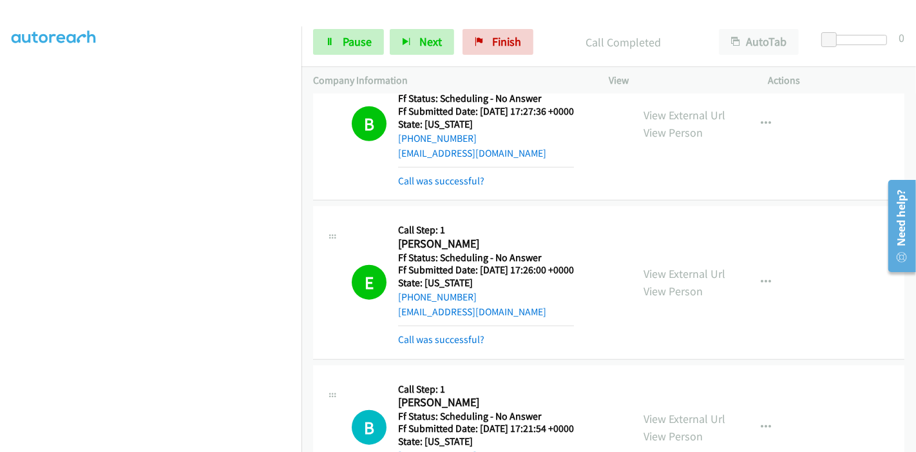
click at [651, 227] on div "View External Url View Person View External Url Email Schedule/Manage Callback …" at bounding box center [717, 282] width 171 height 129
click at [651, 266] on link "View External Url" at bounding box center [684, 273] width 82 height 15
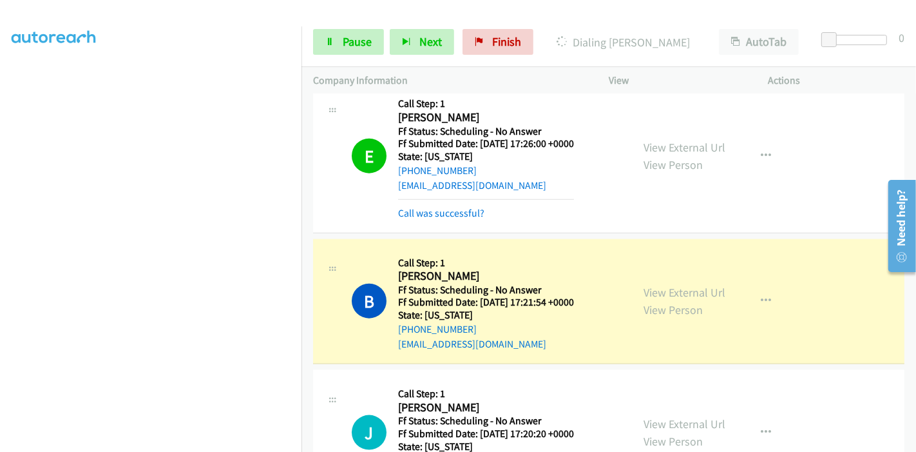
scroll to position [5510, 0]
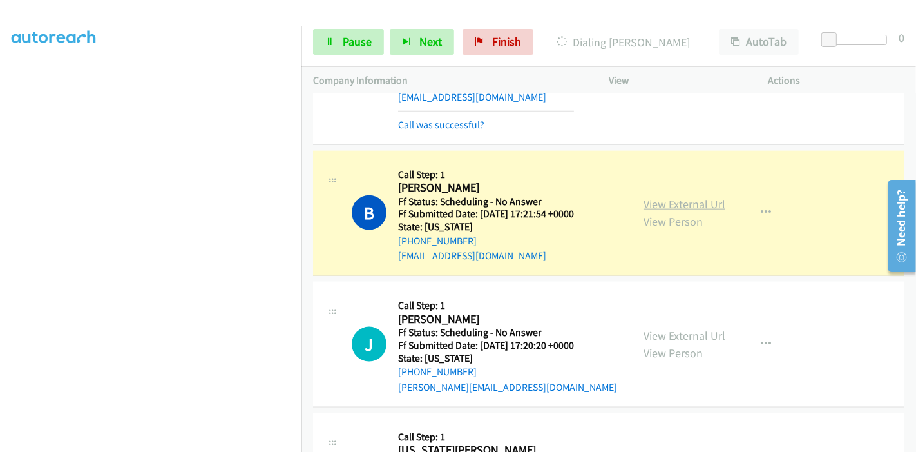
click at [694, 196] on link "View External Url" at bounding box center [684, 203] width 82 height 15
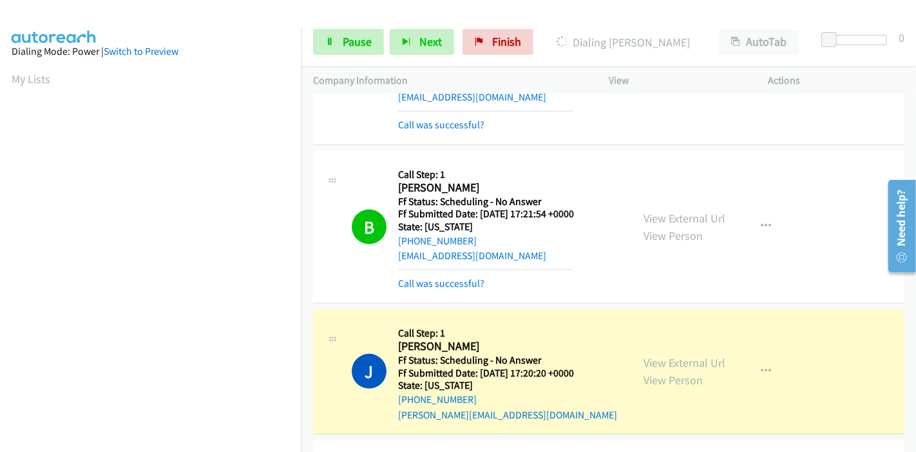
scroll to position [5653, 0]
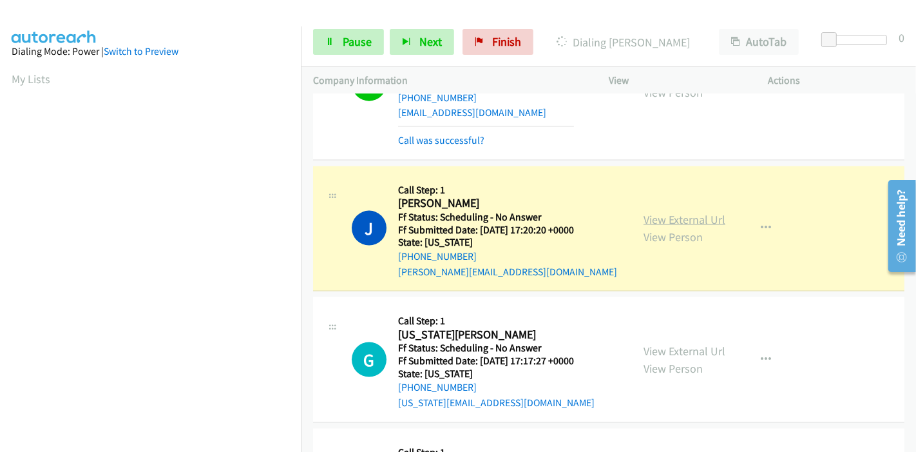
click at [696, 212] on link "View External Url" at bounding box center [684, 219] width 82 height 15
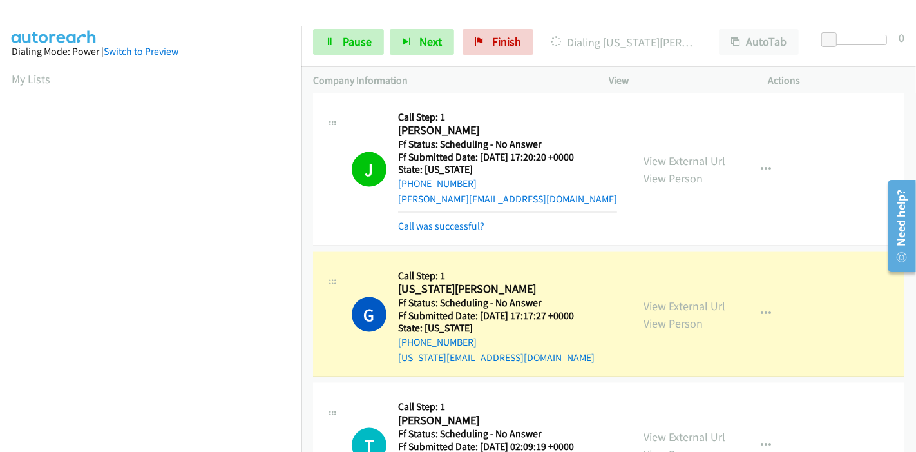
scroll to position [5797, 0]
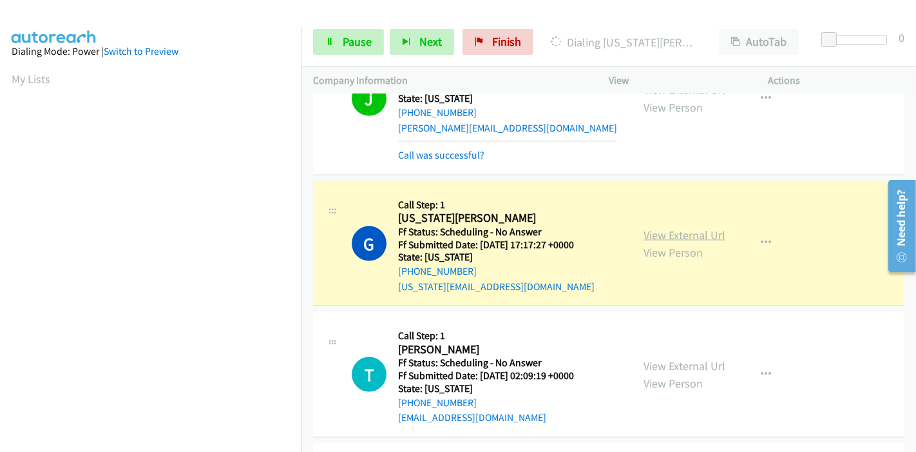
click at [686, 227] on link "View External Url" at bounding box center [684, 234] width 82 height 15
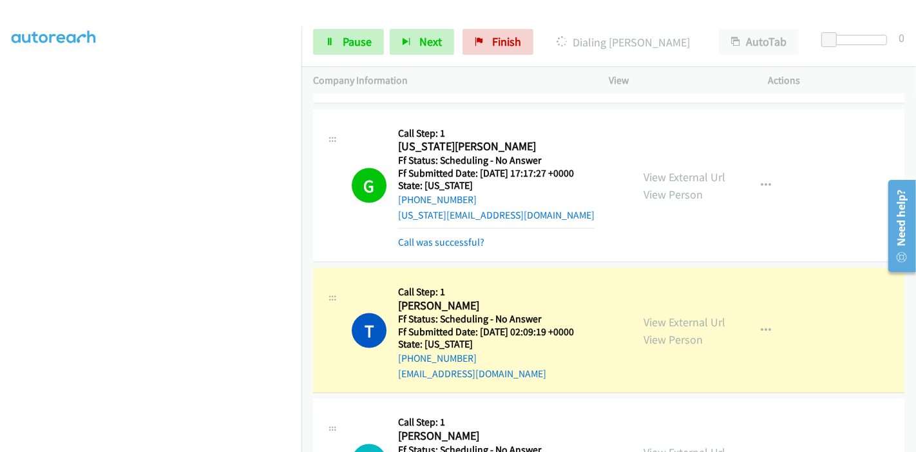
scroll to position [5940, 0]
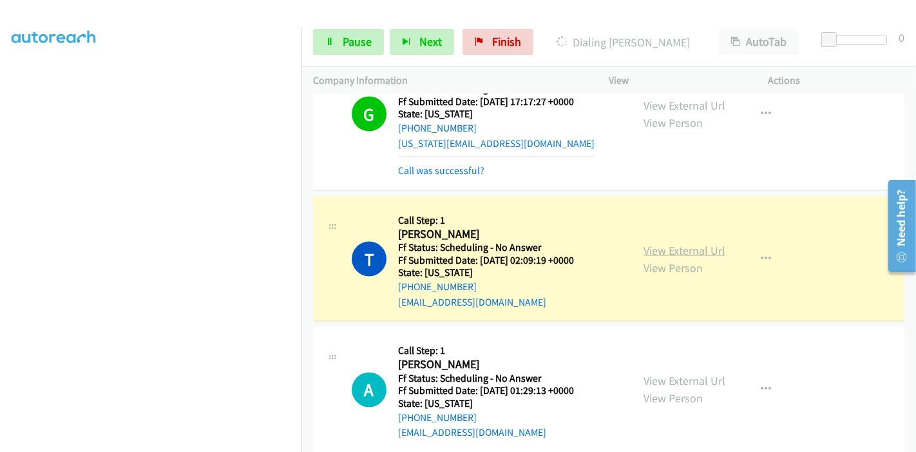
click at [698, 243] on link "View External Url" at bounding box center [684, 250] width 82 height 15
click at [351, 43] on span "Pause" at bounding box center [357, 41] width 29 height 15
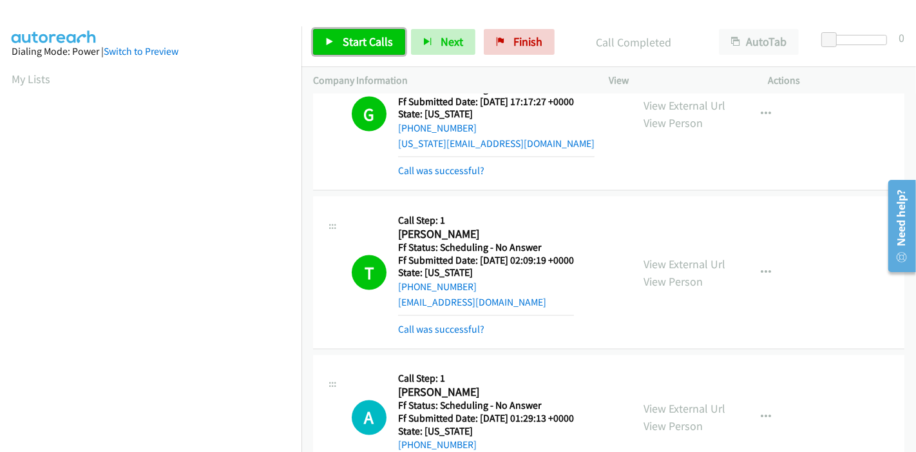
click at [328, 36] on link "Start Calls" at bounding box center [359, 42] width 92 height 26
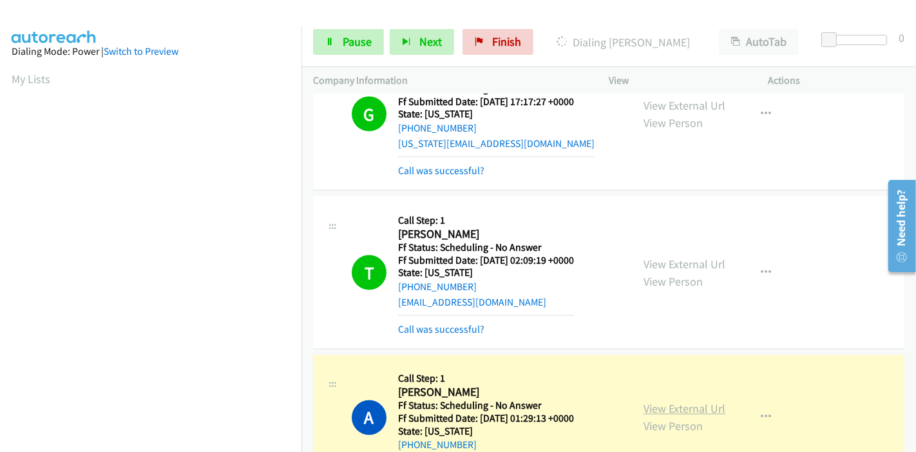
click at [643, 401] on link "View External Url" at bounding box center [684, 408] width 82 height 15
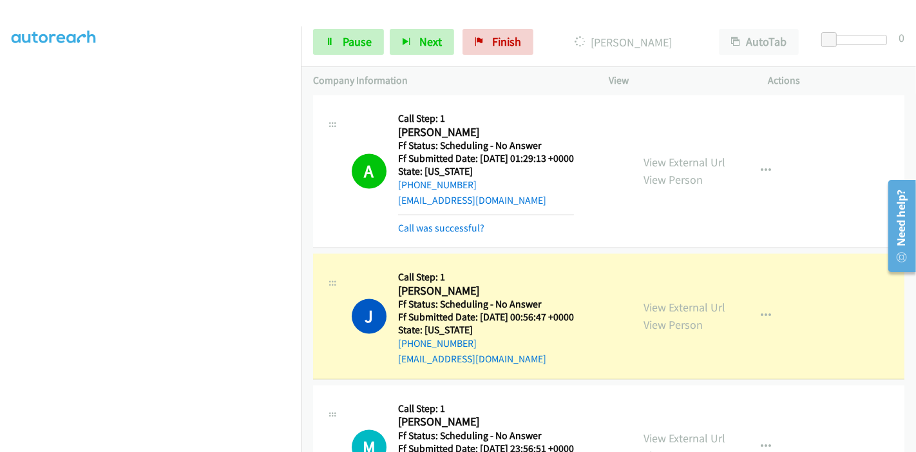
scroll to position [6226, 0]
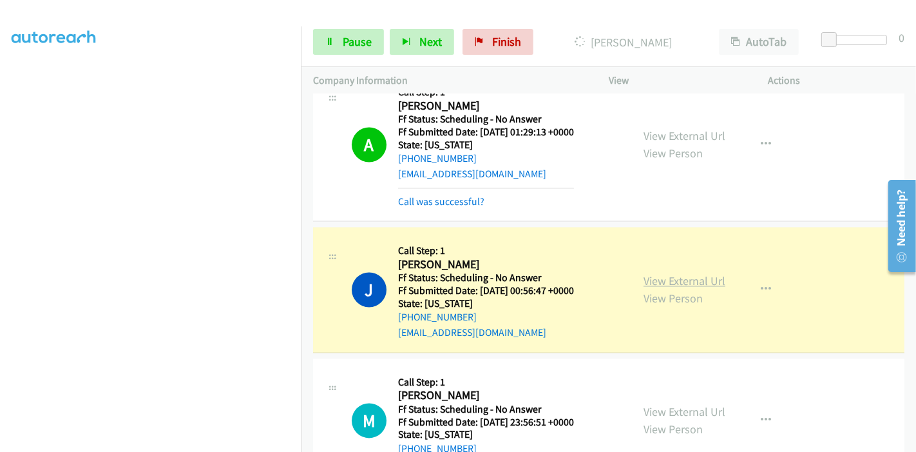
click at [689, 274] on link "View External Url" at bounding box center [684, 281] width 82 height 15
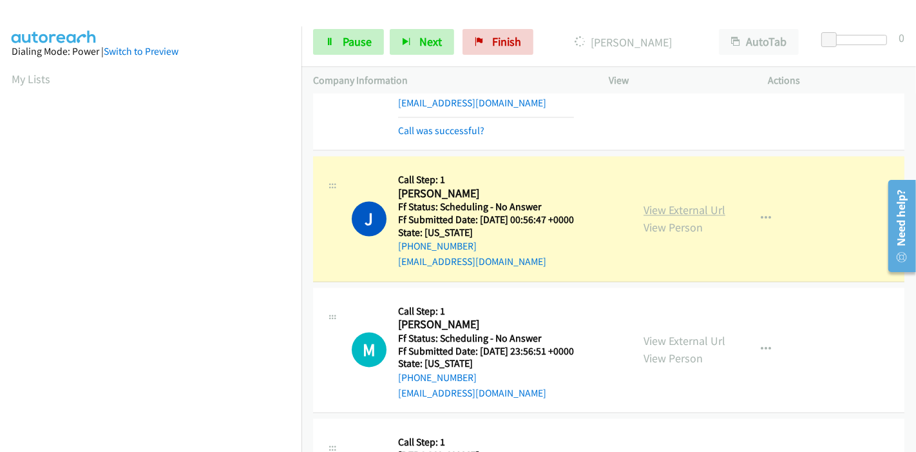
scroll to position [272, 0]
click at [651, 202] on link "View External Url" at bounding box center [684, 209] width 82 height 15
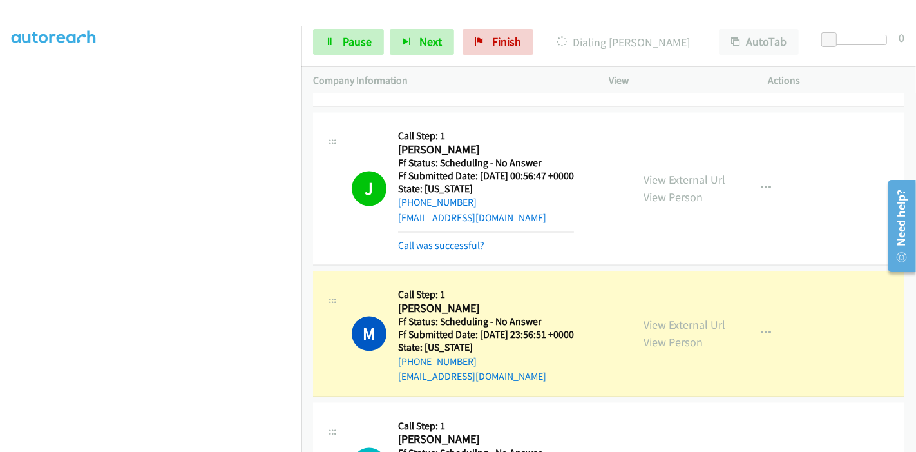
scroll to position [6369, 0]
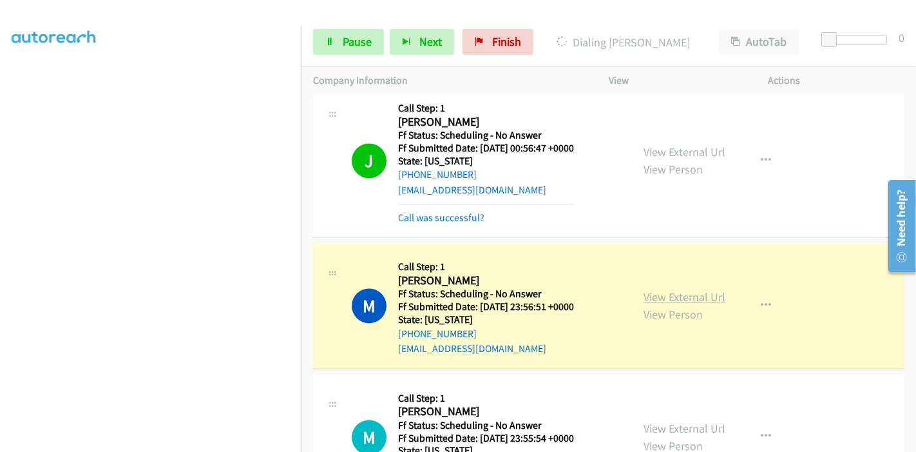
click at [691, 289] on link "View External Url" at bounding box center [684, 296] width 82 height 15
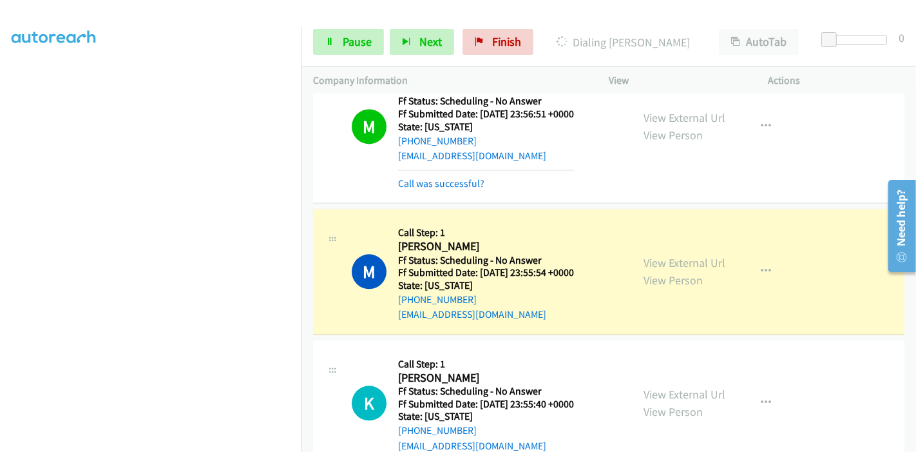
scroll to position [6584, 0]
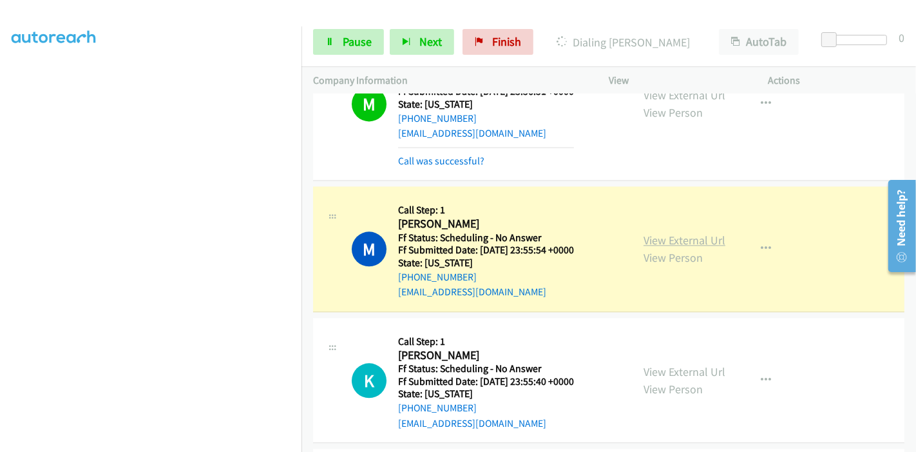
click at [715, 233] on link "View External Url" at bounding box center [684, 240] width 82 height 15
click at [336, 53] on div "Start Calls Pause Next Finish Dialing Mary Brubaker AutoTab AutoTab 0" at bounding box center [608, 42] width 614 height 50
click at [350, 36] on span "Pause" at bounding box center [357, 41] width 29 height 15
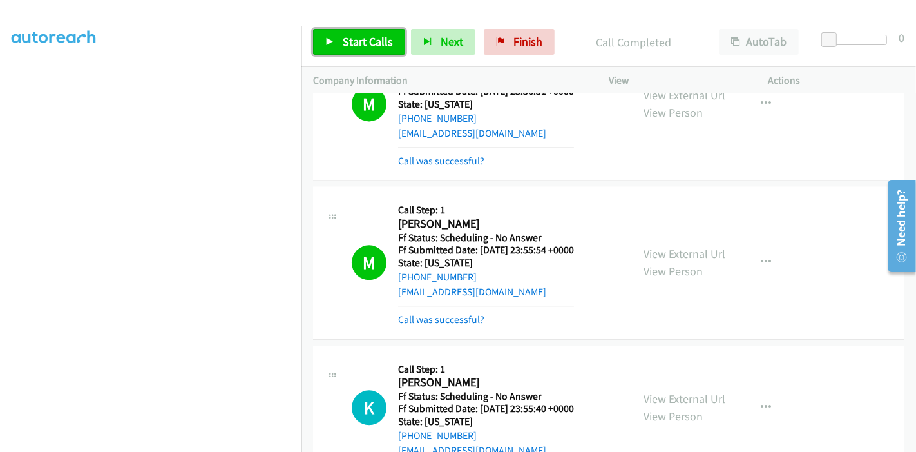
click at [343, 45] on span "Start Calls" at bounding box center [368, 41] width 50 height 15
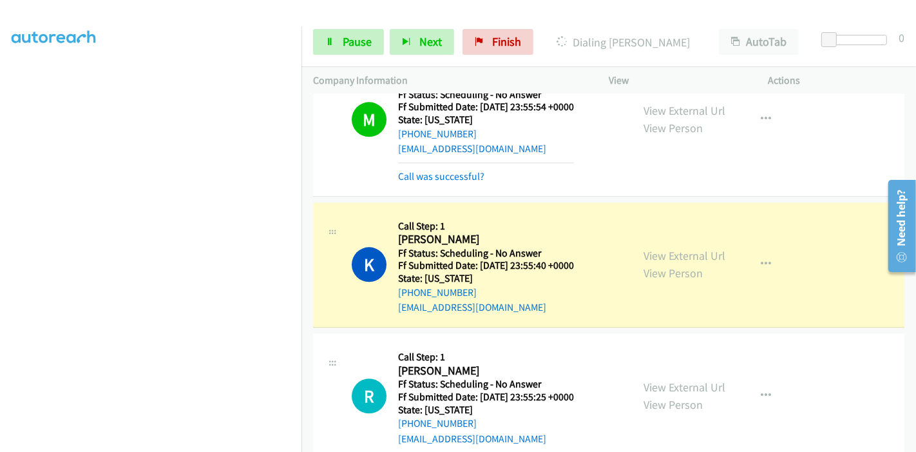
scroll to position [0, 0]
click at [322, 43] on link "Pause" at bounding box center [348, 42] width 71 height 26
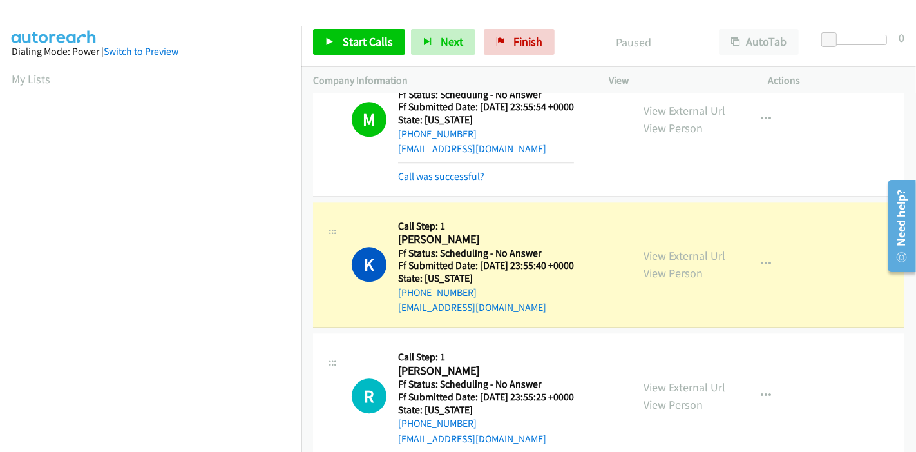
scroll to position [272, 0]
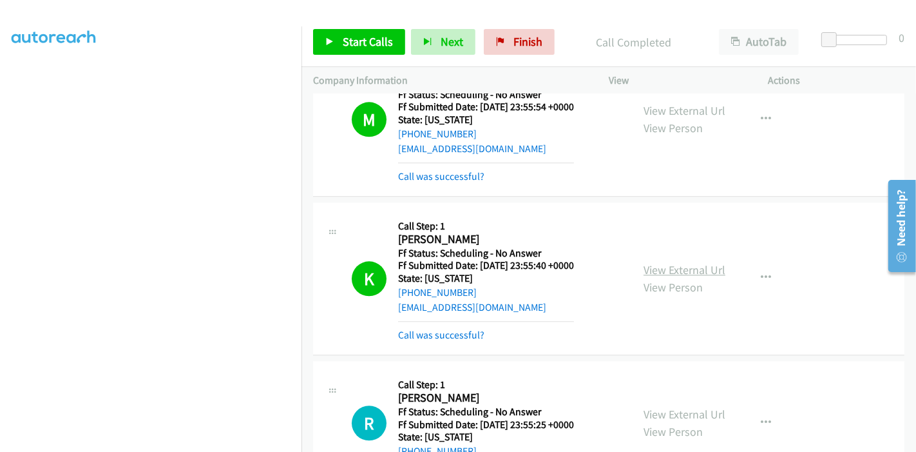
click at [690, 262] on link "View External Url" at bounding box center [684, 269] width 82 height 15
click at [491, 48] on link "Finish" at bounding box center [519, 42] width 71 height 26
